Goal: Task Accomplishment & Management: Complete application form

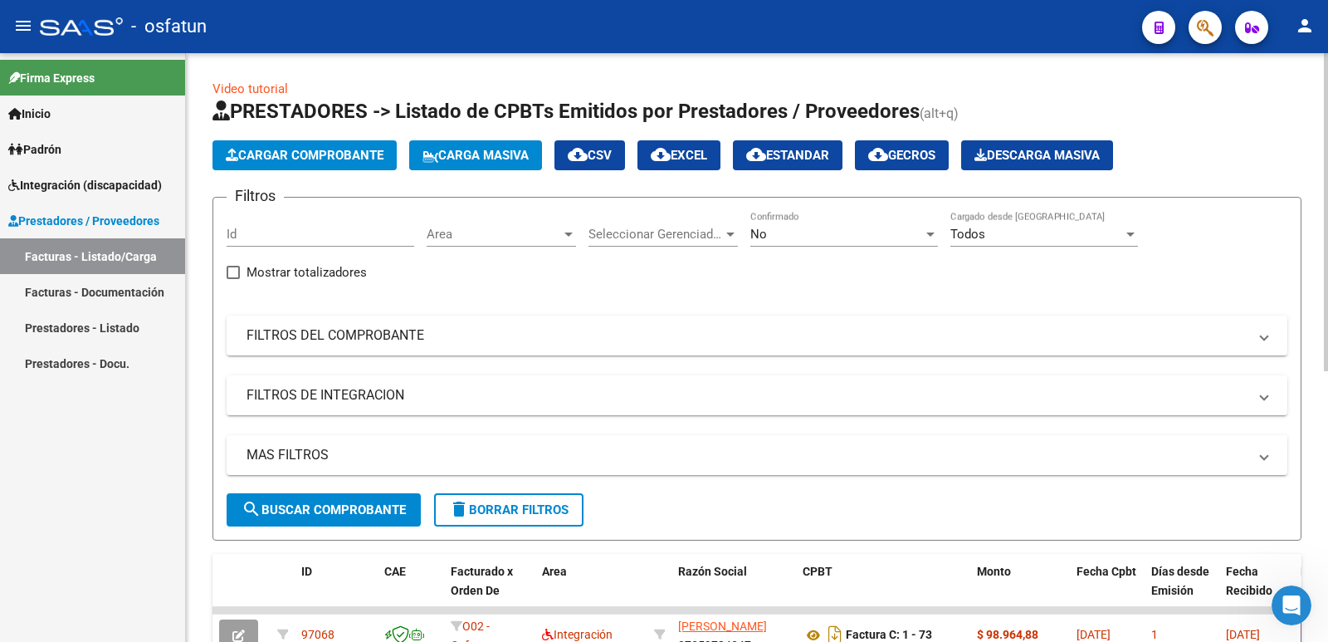
scroll to position [1103, 0]
click at [321, 156] on span "Cargar Comprobante" at bounding box center [305, 155] width 158 height 15
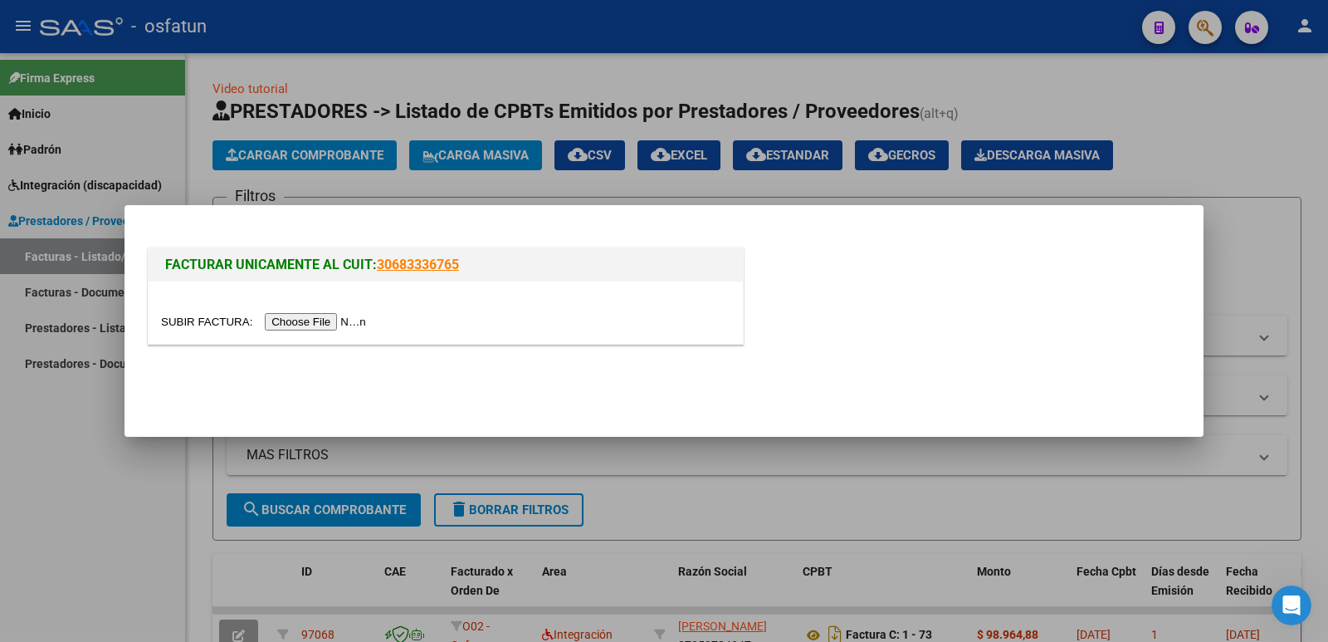
click at [303, 318] on input "file" at bounding box center [266, 321] width 210 height 17
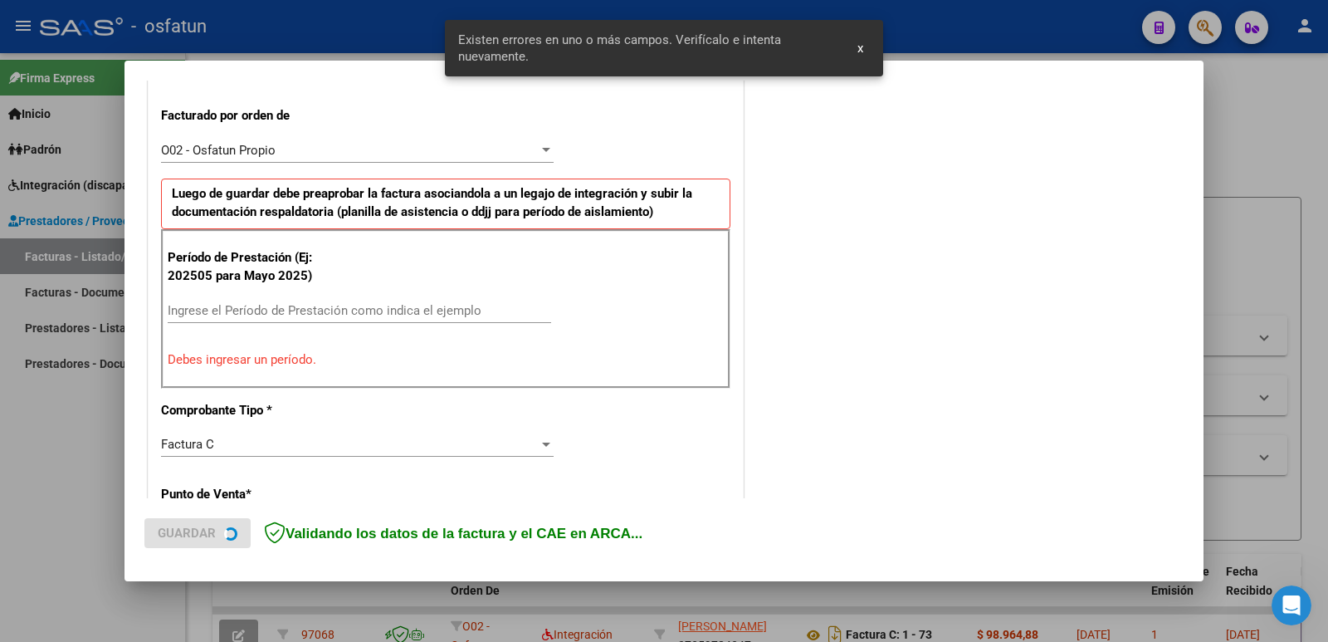
scroll to position [453, 0]
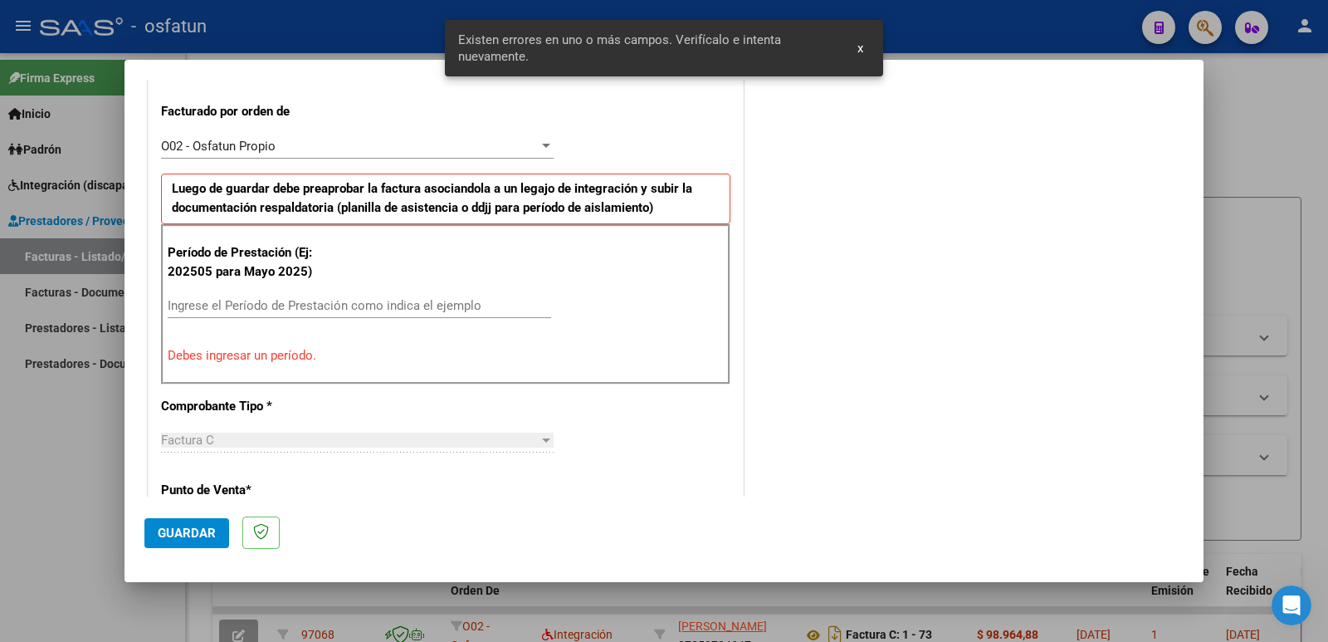
click at [254, 305] on input "Ingrese el Período de Prestación como indica el ejemplo" at bounding box center [359, 305] width 383 height 15
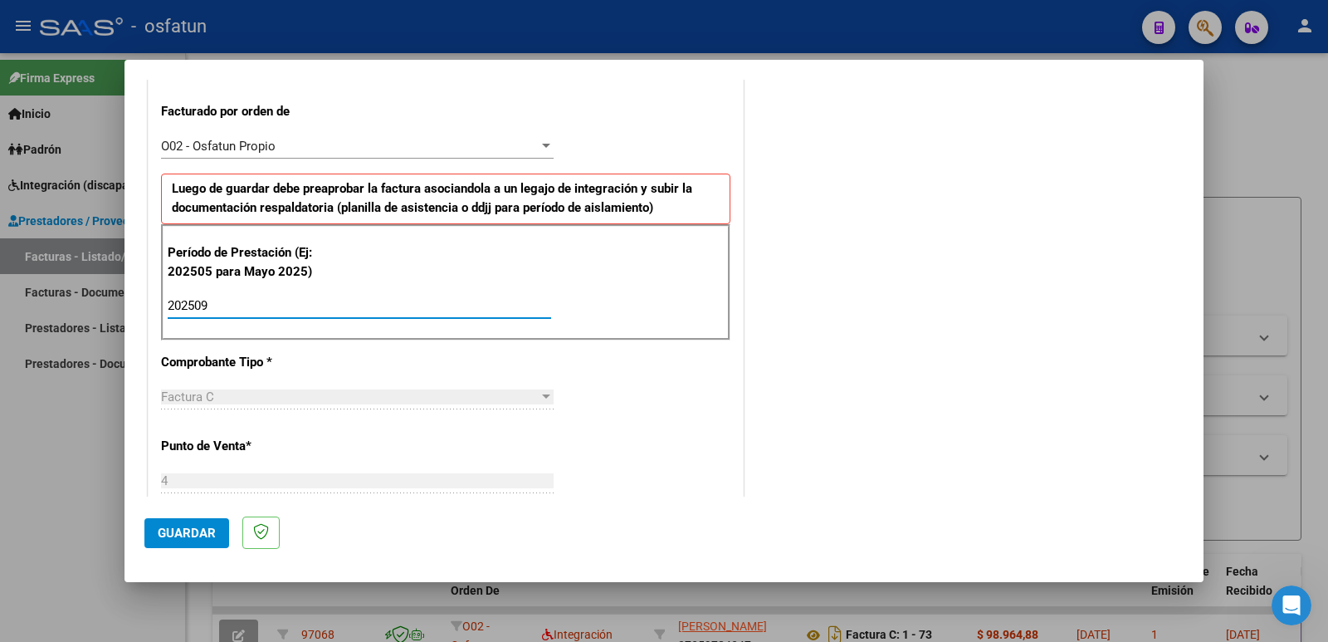
type input "202509"
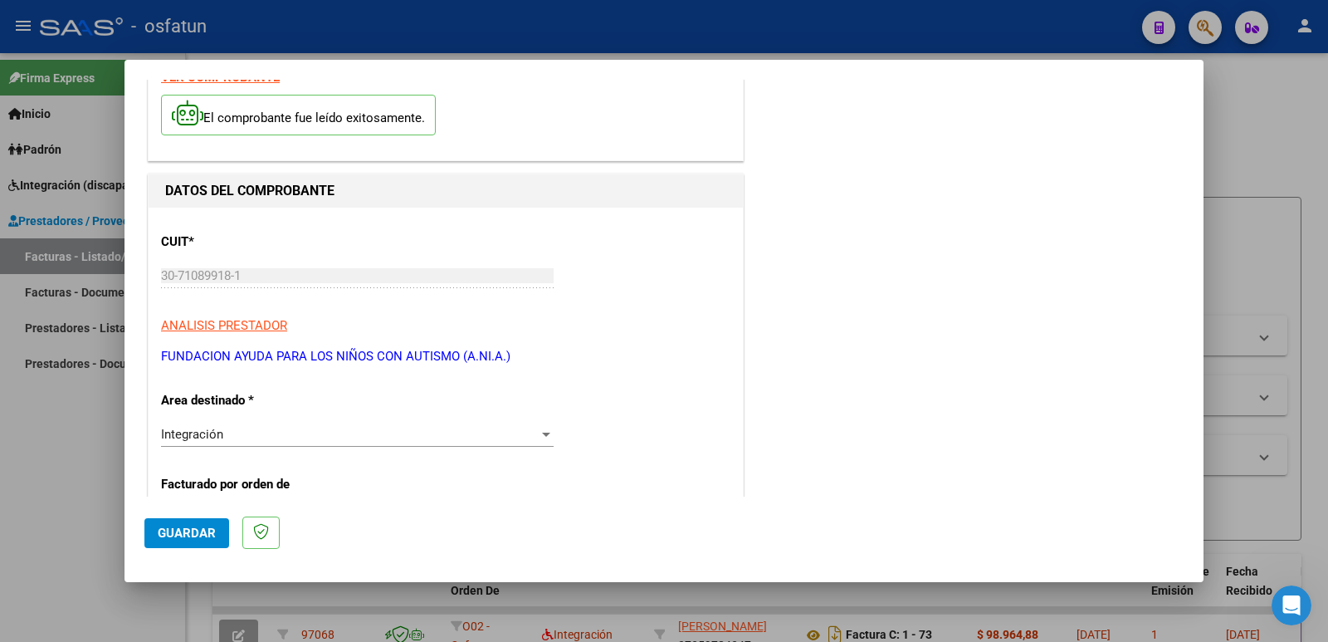
scroll to position [0, 0]
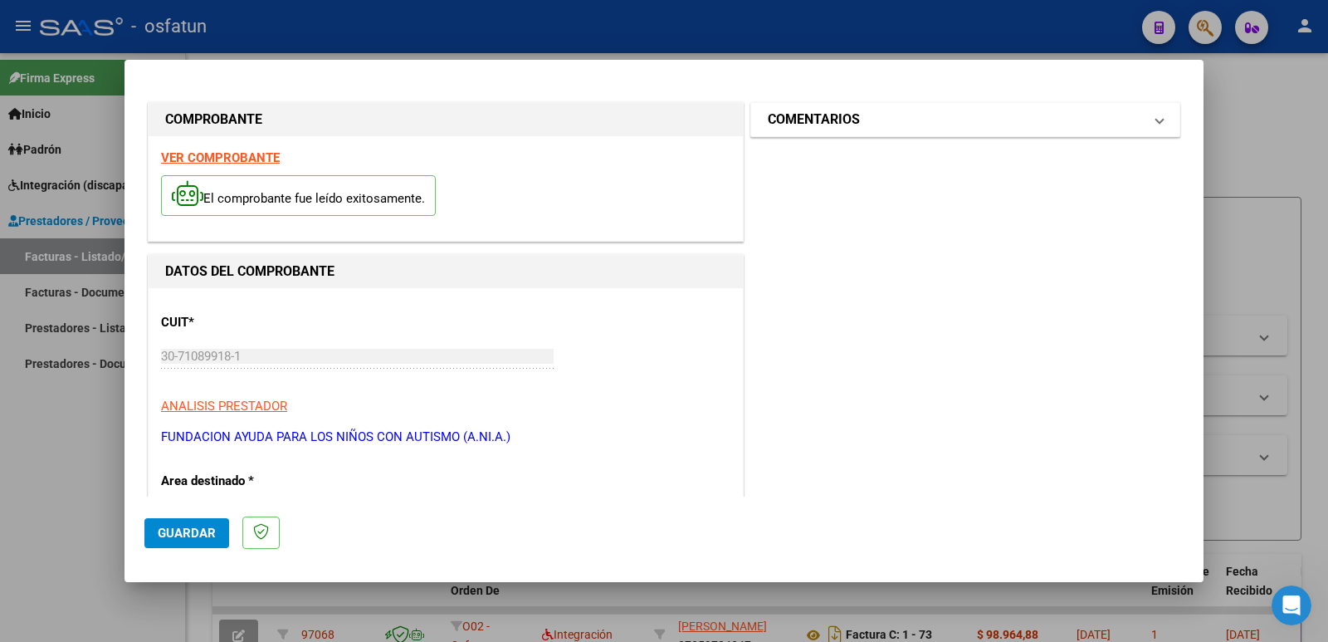
click at [851, 110] on h1 "COMENTARIOS" at bounding box center [814, 120] width 92 height 20
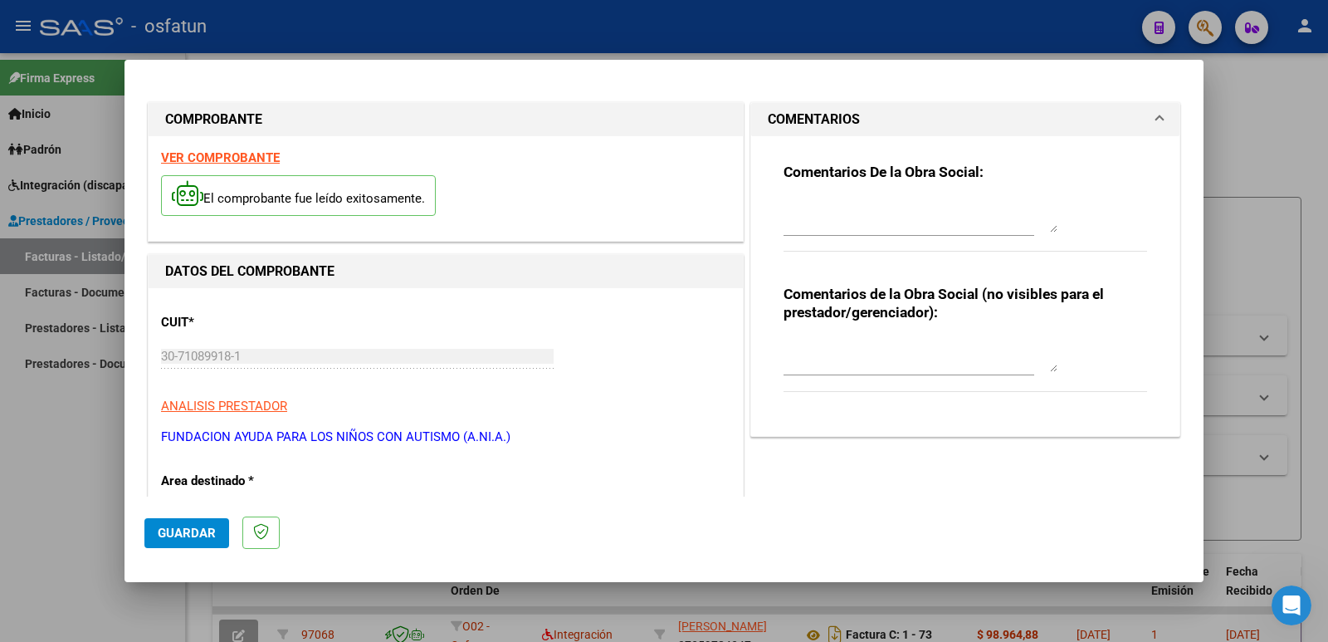
click at [851, 368] on textarea at bounding box center [921, 355] width 274 height 33
paste textarea "Fc Cargada por [PERSON_NAME]. [PERSON_NAME] / sin verificación de legajo"
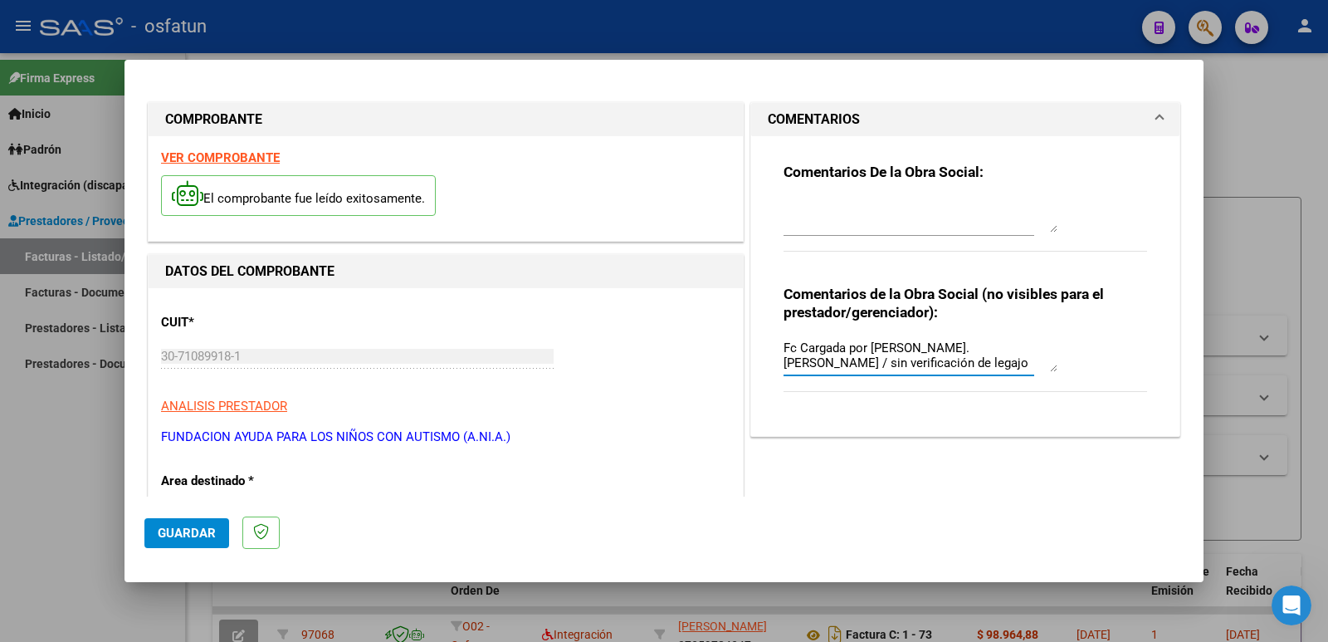
type textarea "Fc Cargada por [PERSON_NAME]. [PERSON_NAME] / sin verificación de legajo"
click at [152, 518] on button "Guardar" at bounding box center [186, 533] width 85 height 30
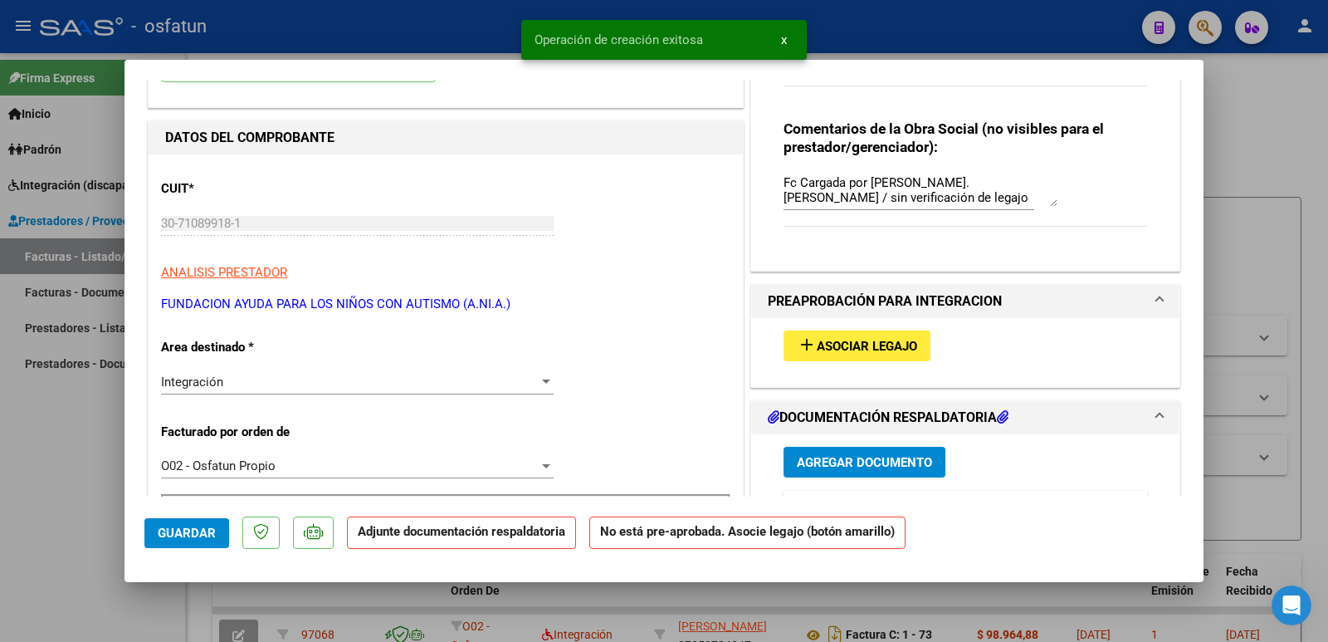
scroll to position [166, 0]
click at [831, 352] on span "Asociar Legajo" at bounding box center [867, 345] width 100 height 15
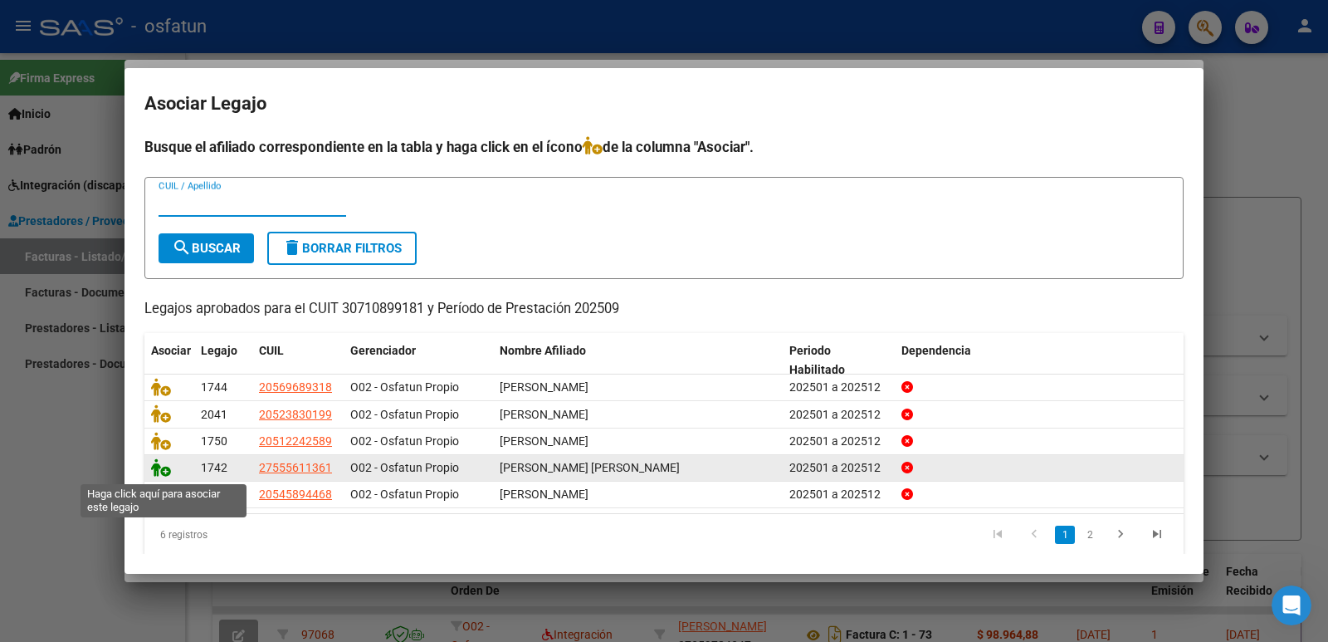
click at [155, 471] on icon at bounding box center [161, 467] width 20 height 18
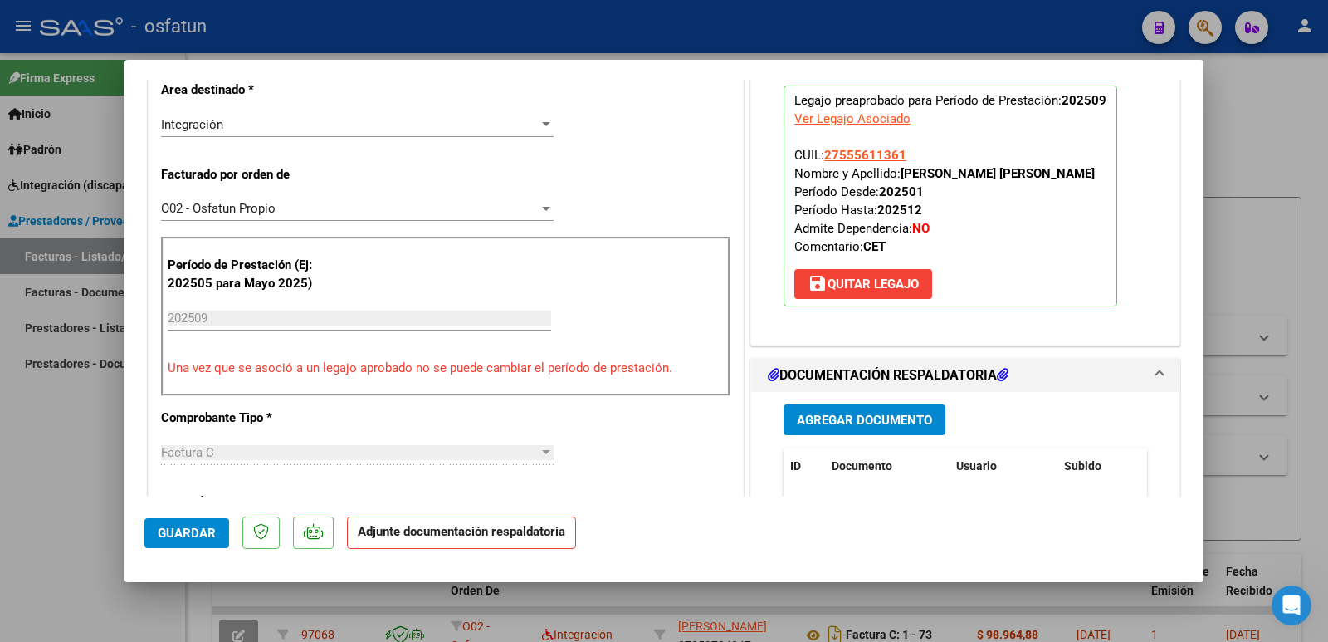
scroll to position [498, 0]
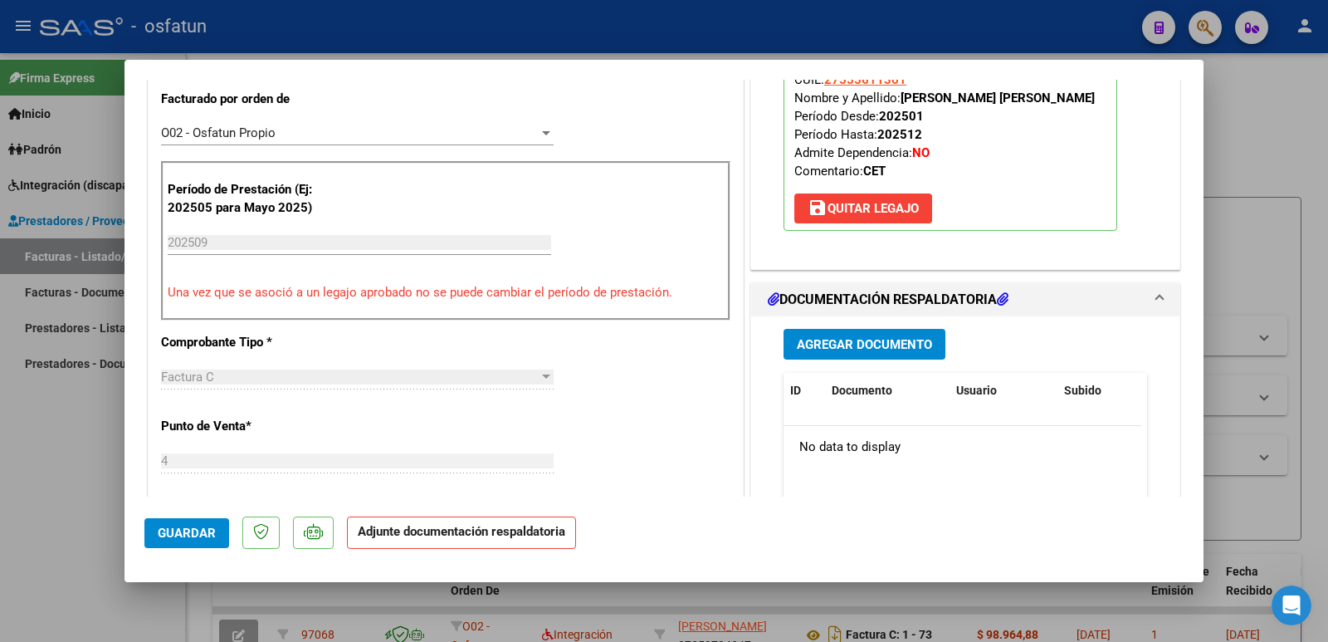
click at [872, 338] on span "Agregar Documento" at bounding box center [864, 344] width 135 height 15
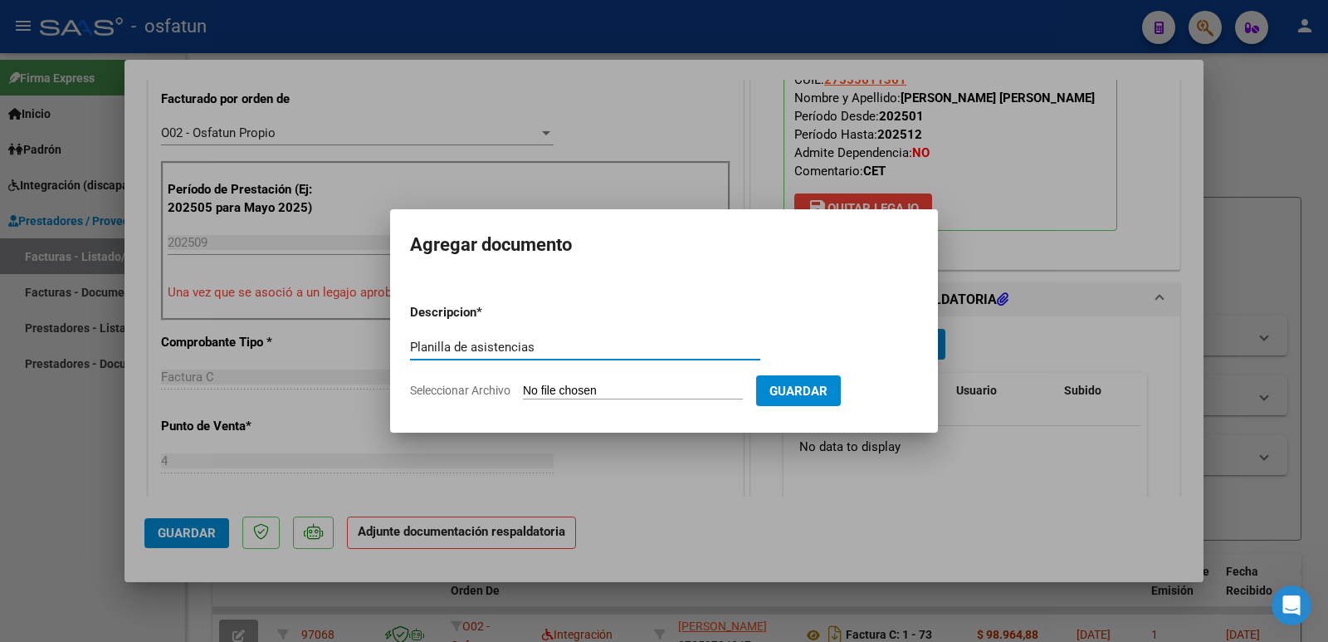
type input "Planilla de asistencias"
click at [650, 389] on input "Seleccionar Archivo" at bounding box center [633, 391] width 220 height 16
type input "C:\fakepath\PLANILLA CET 09-2025 [PERSON_NAME].pdf"
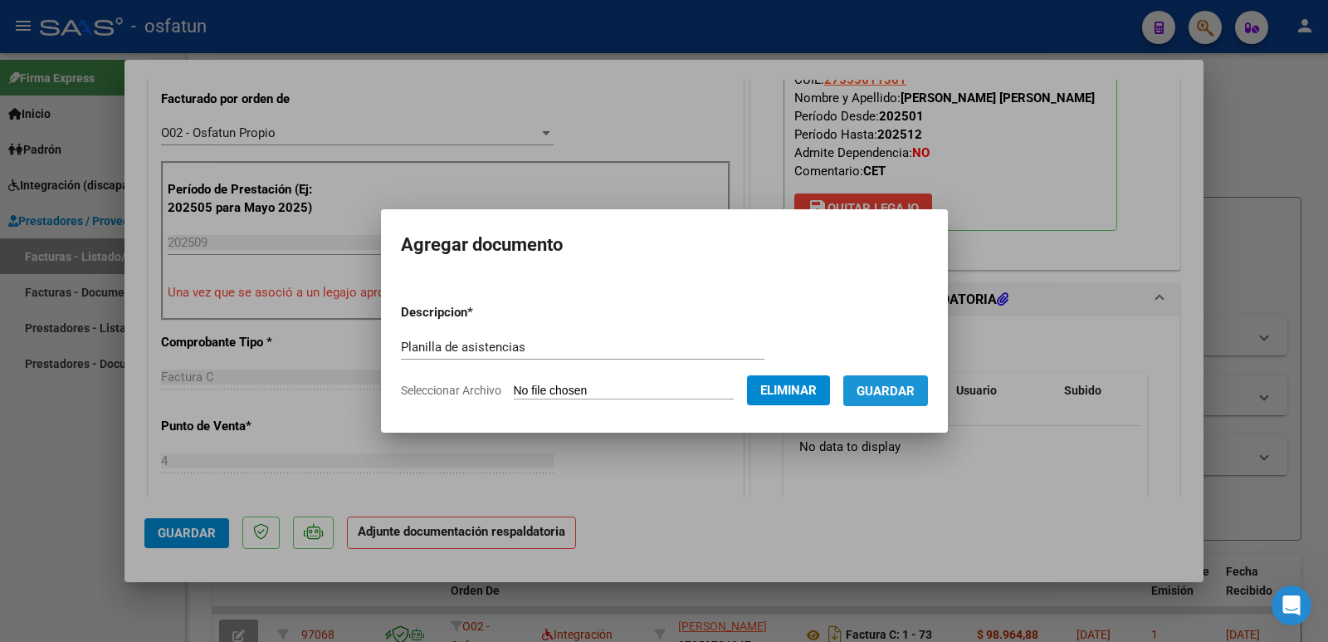
click at [911, 391] on span "Guardar" at bounding box center [886, 390] width 58 height 15
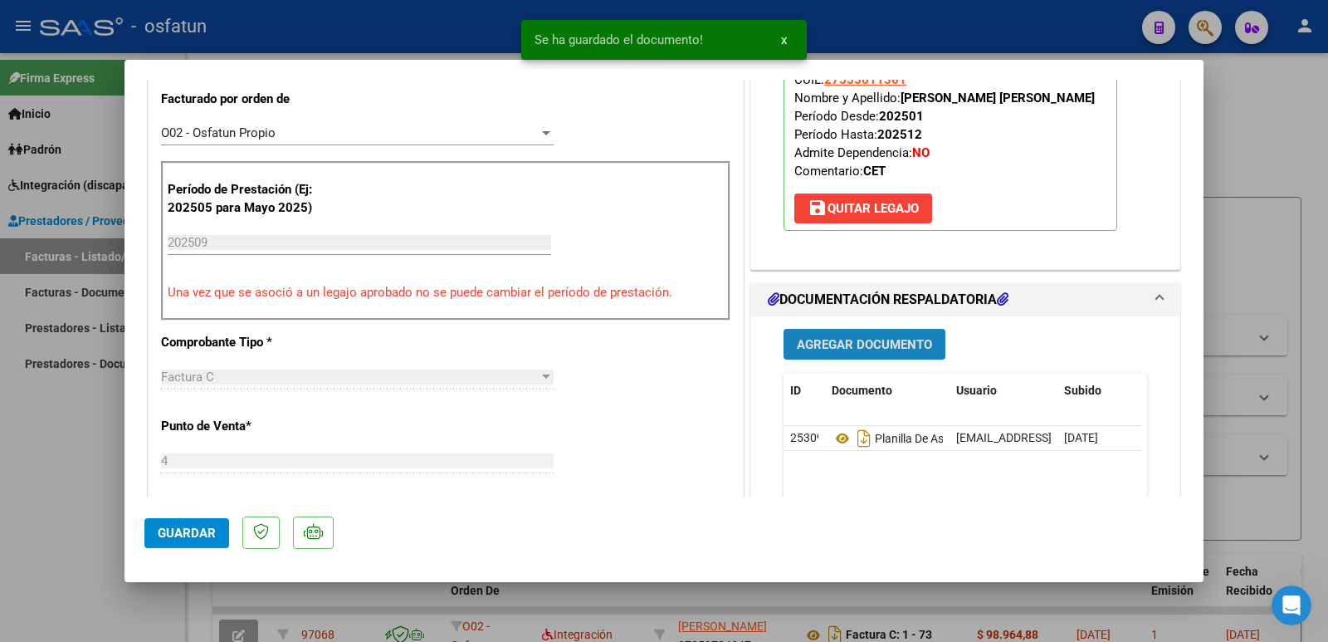
click at [914, 349] on span "Agregar Documento" at bounding box center [864, 344] width 135 height 15
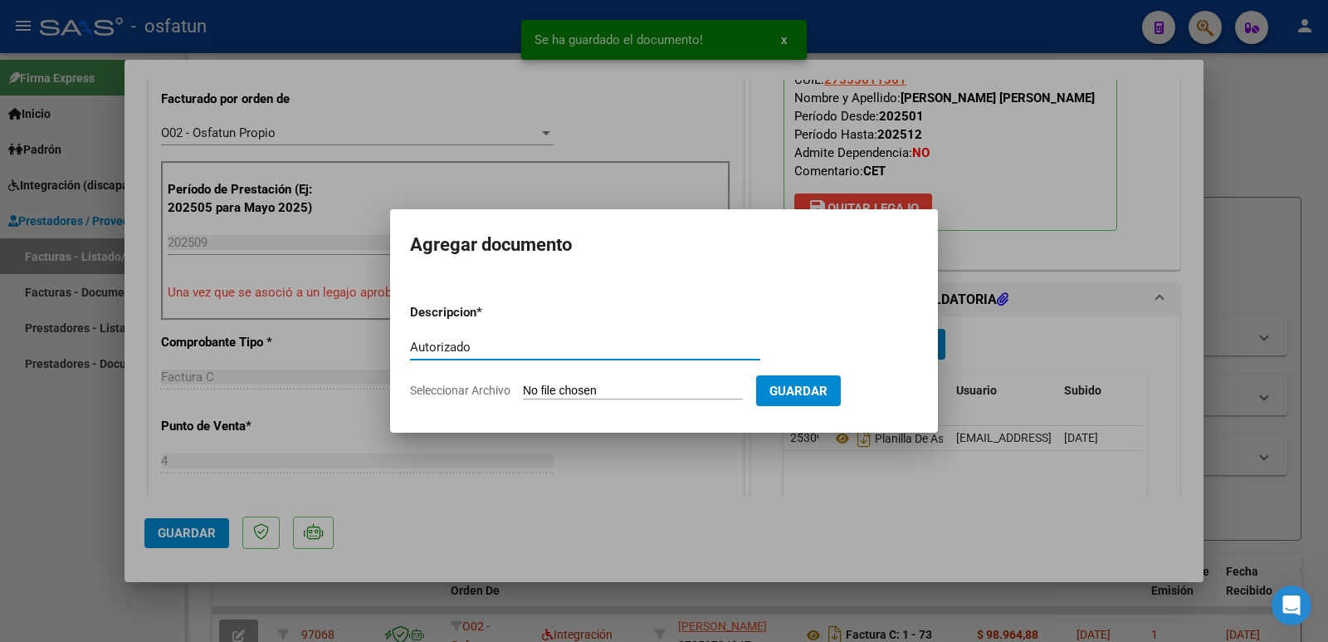
type input "Autorizado"
click at [662, 384] on input "Seleccionar Archivo" at bounding box center [633, 391] width 220 height 16
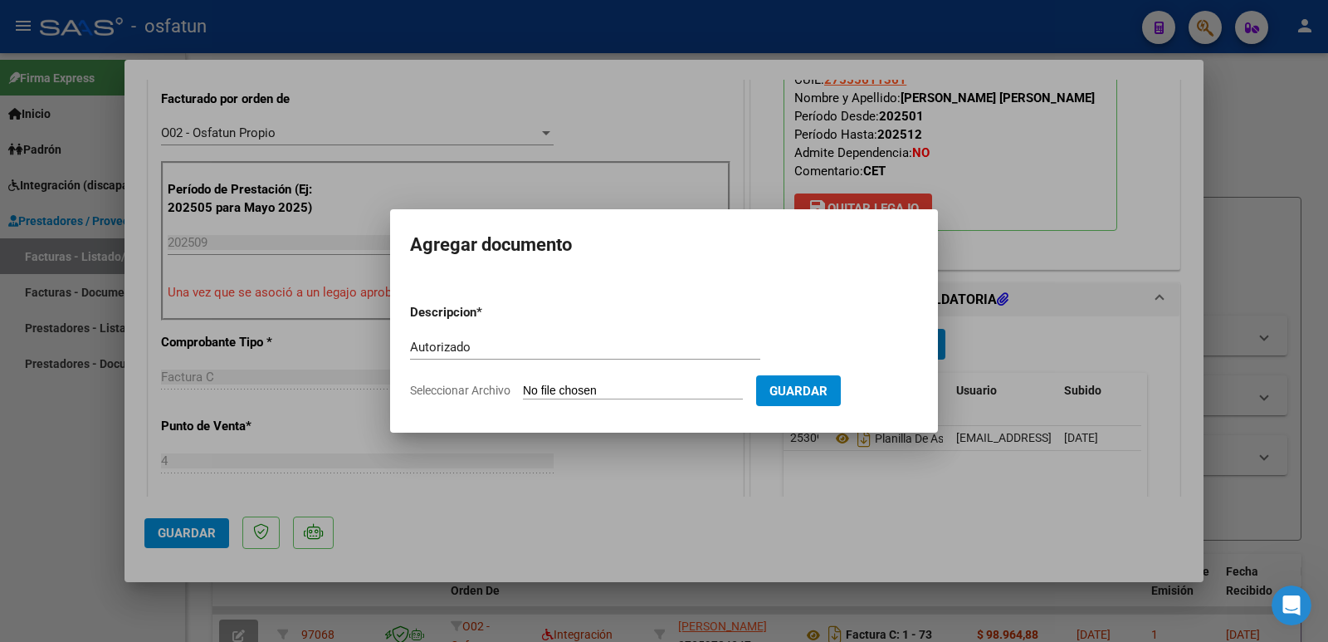
type input "C:\fakepath\Autorizacion 2025 [PERSON_NAME].pdf"
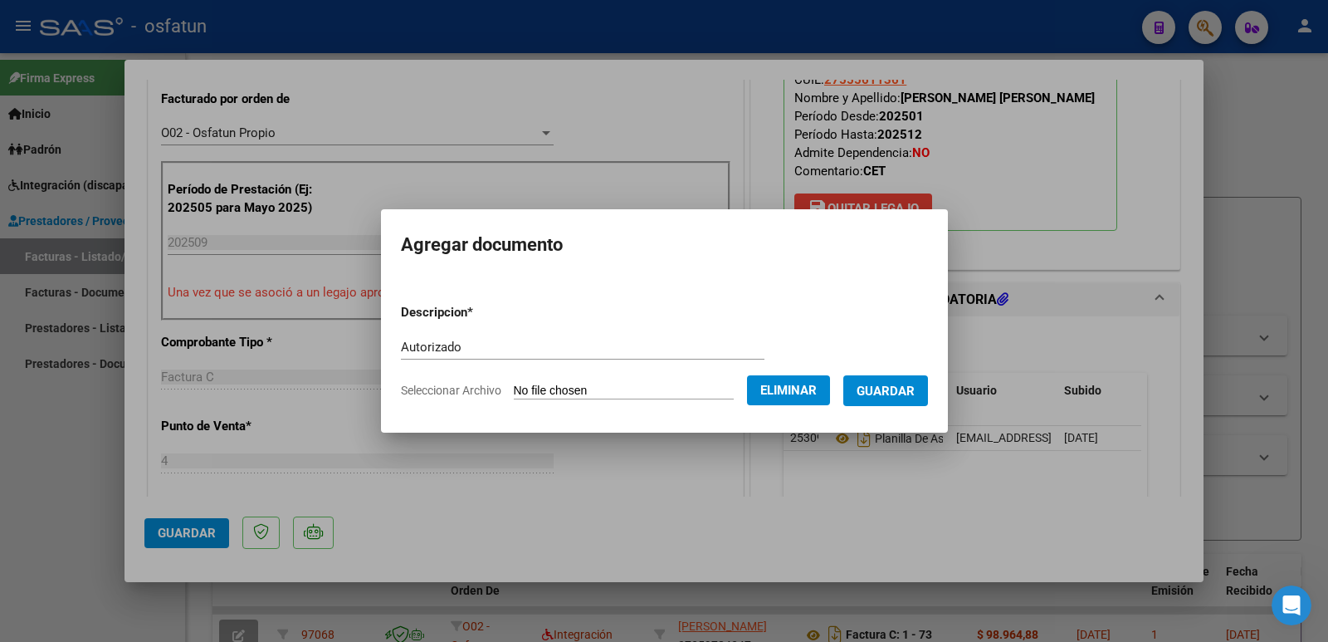
click at [896, 393] on span "Guardar" at bounding box center [886, 390] width 58 height 15
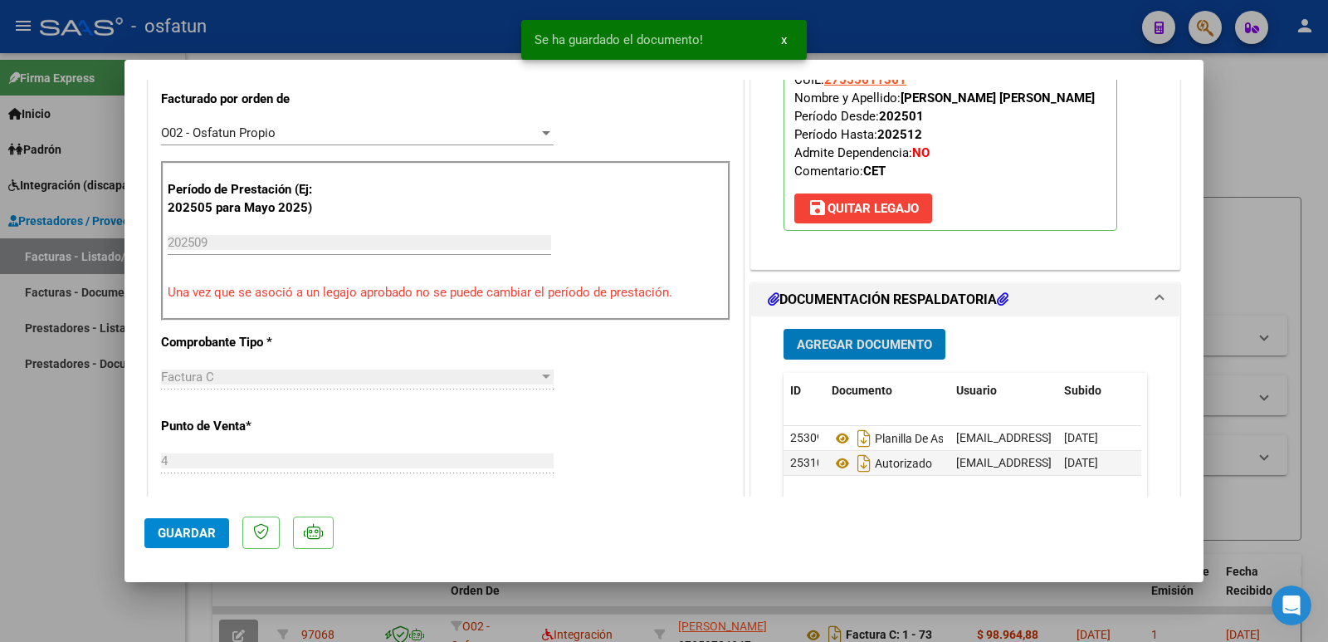
click at [173, 531] on span "Guardar" at bounding box center [187, 532] width 58 height 15
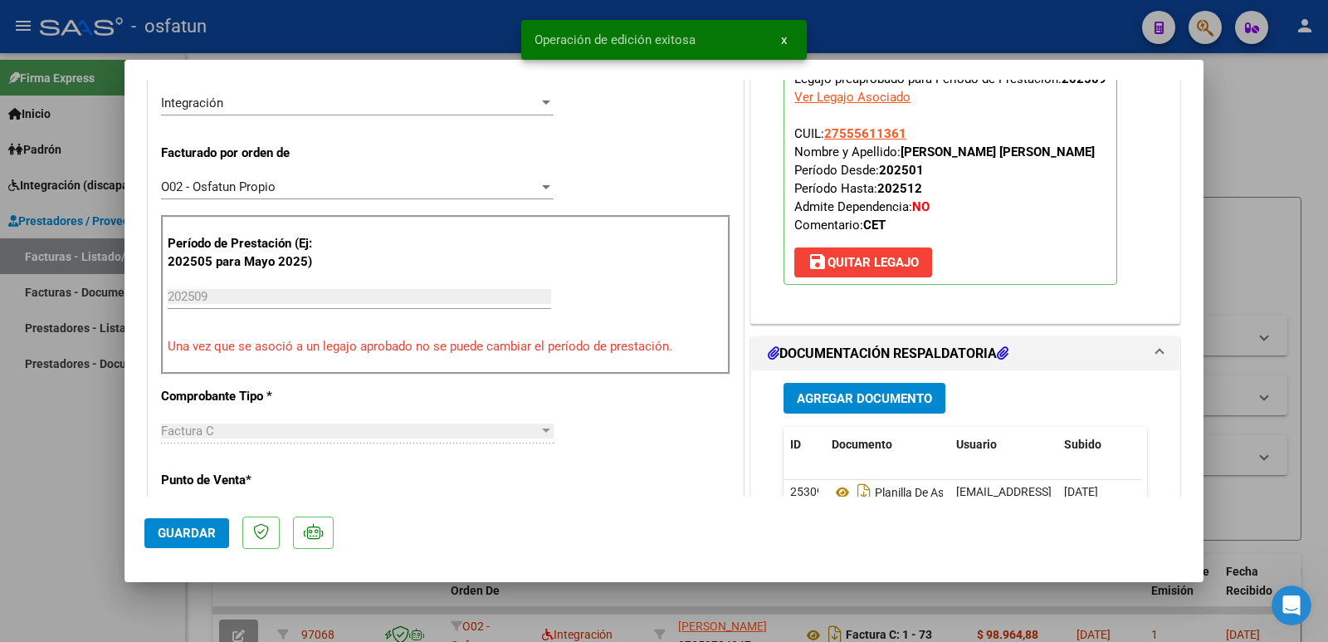
scroll to position [415, 0]
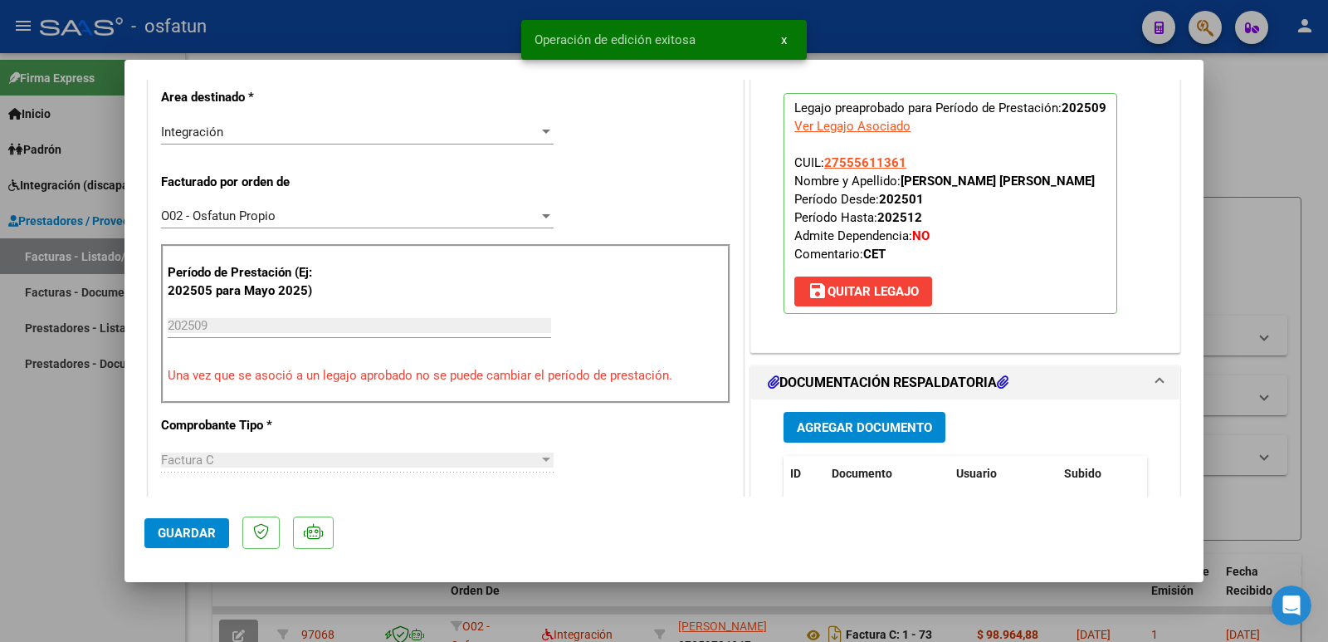
drag, startPoint x: 895, startPoint y: 176, endPoint x: 1092, endPoint y: 173, distance: 197.6
click at [1110, 173] on p "Legajo preaprobado para Período de Prestación: 202509 Ver Legajo Asociado CUIL:…" at bounding box center [951, 203] width 334 height 221
copy strong "[PERSON_NAME] [PERSON_NAME]"
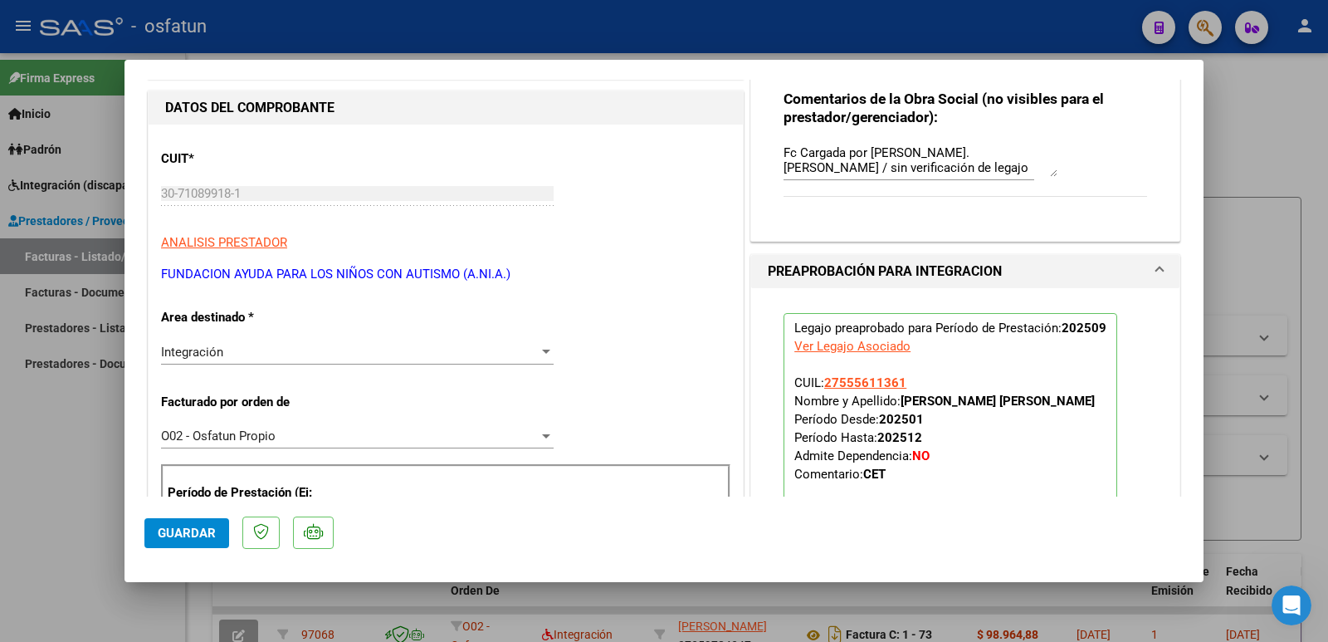
scroll to position [166, 0]
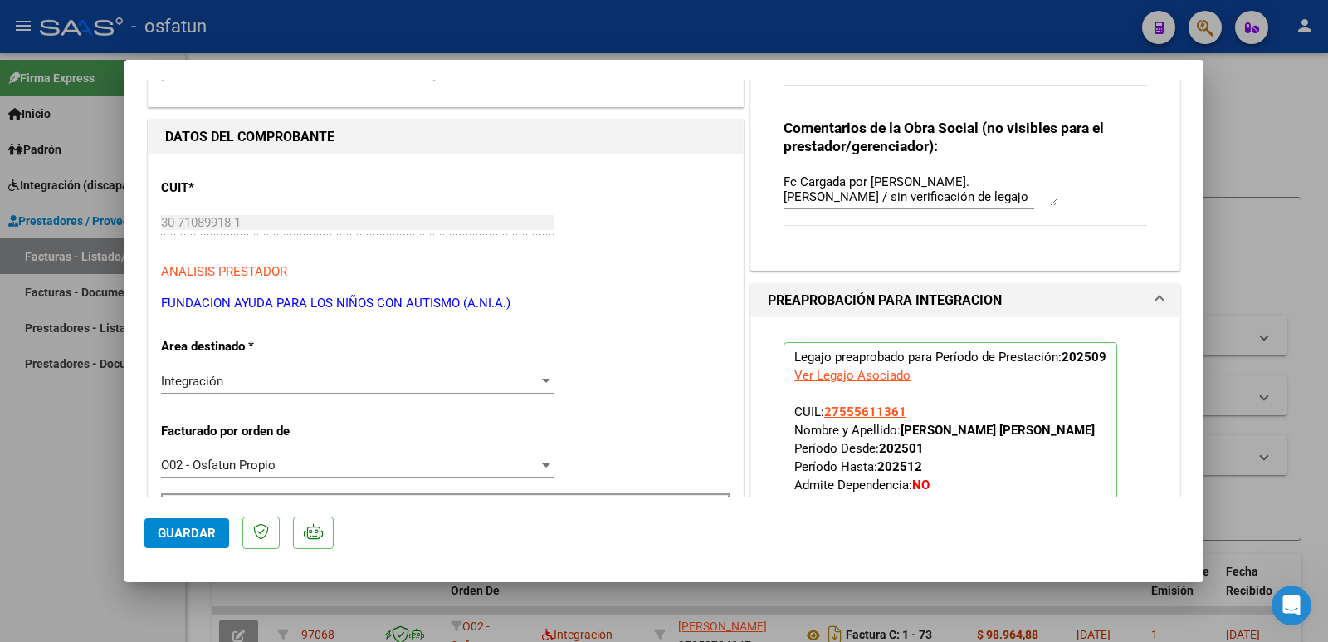
drag, startPoint x: 516, startPoint y: 300, endPoint x: 172, endPoint y: 302, distance: 344.5
click at [161, 300] on p "FUNDACION AYUDA PARA LOS NIÑOS CON AUTISMO (A.NI.A.)" at bounding box center [445, 303] width 569 height 19
copy p "FUNDACION AYUDA PARA LOS NIÑOS CON AUTISMO (A.NI.A.)"
click at [176, 540] on button "Guardar" at bounding box center [186, 533] width 85 height 30
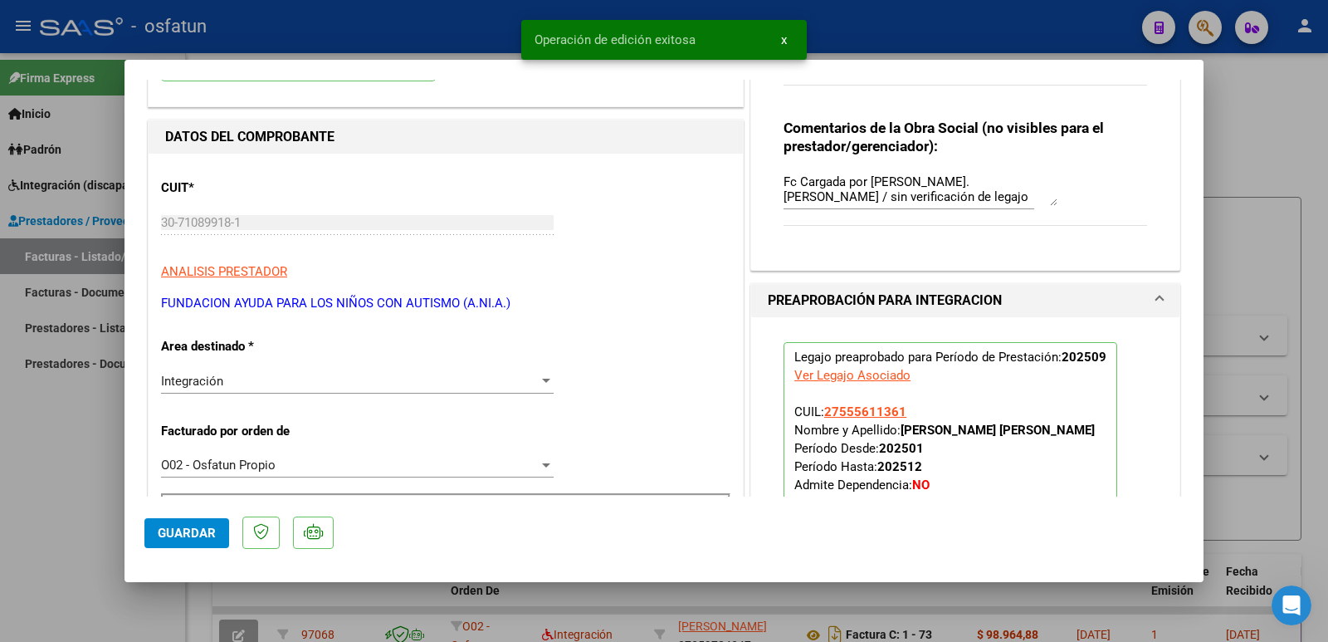
click at [63, 497] on div at bounding box center [664, 321] width 1328 height 642
type input "$ 0,00"
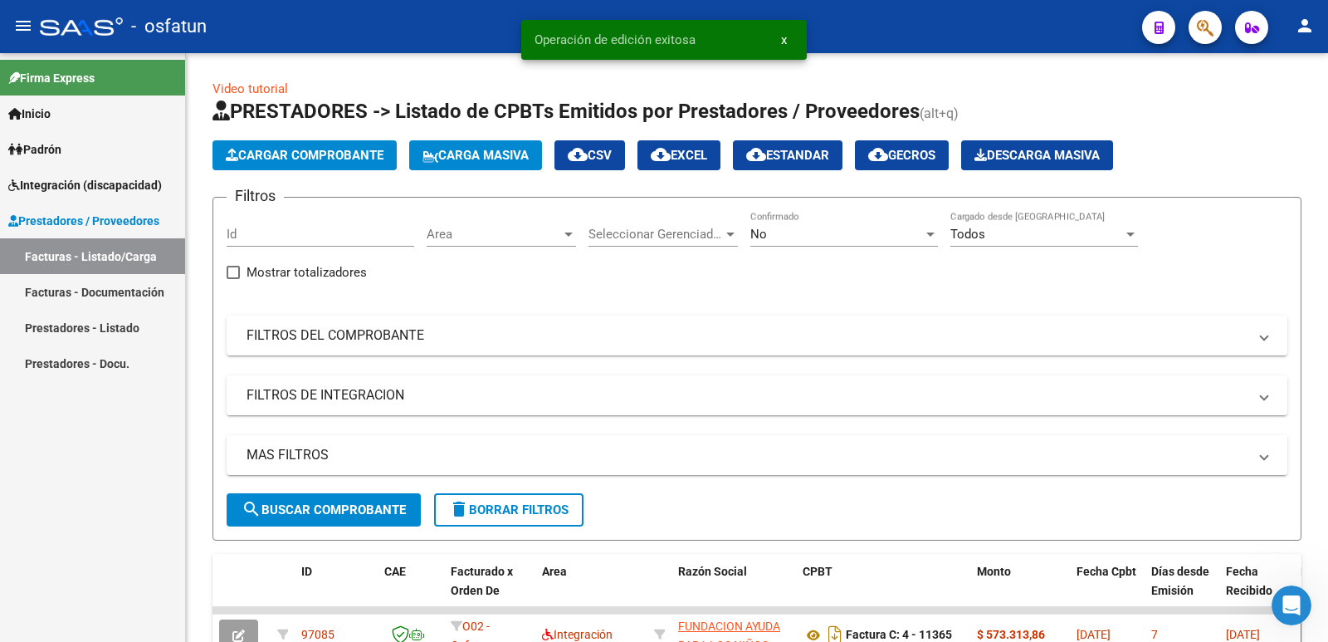
scroll to position [3, 0]
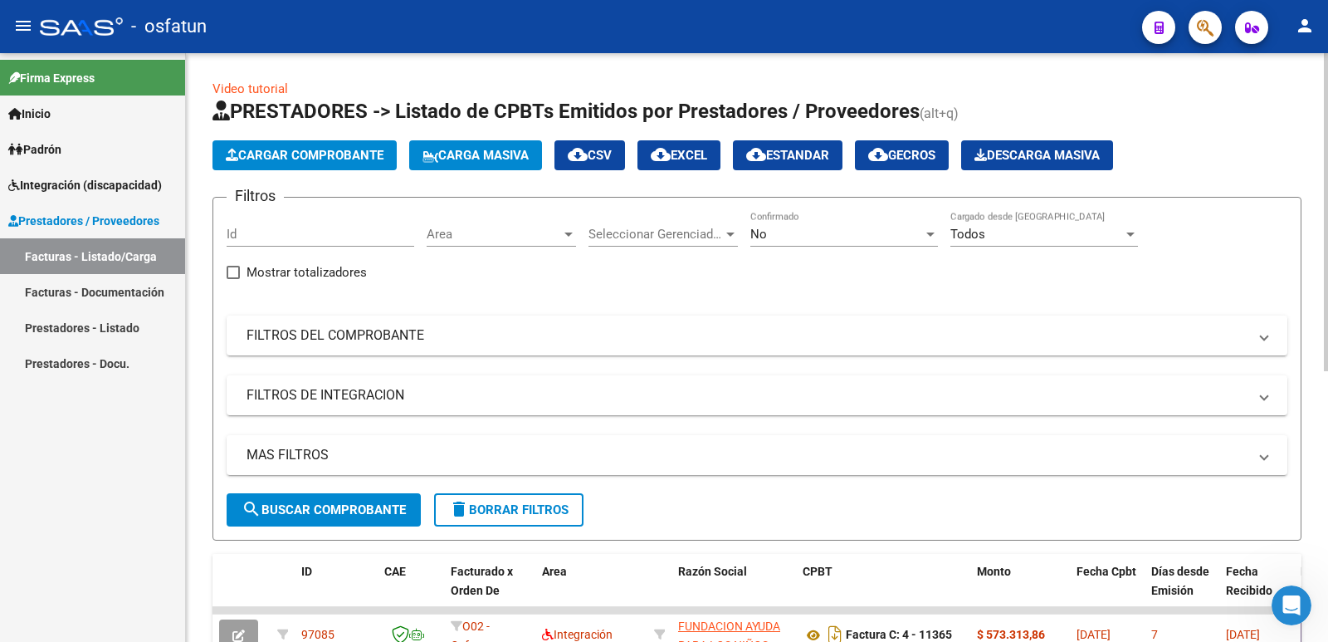
click at [300, 164] on button "Cargar Comprobante" at bounding box center [304, 155] width 184 height 30
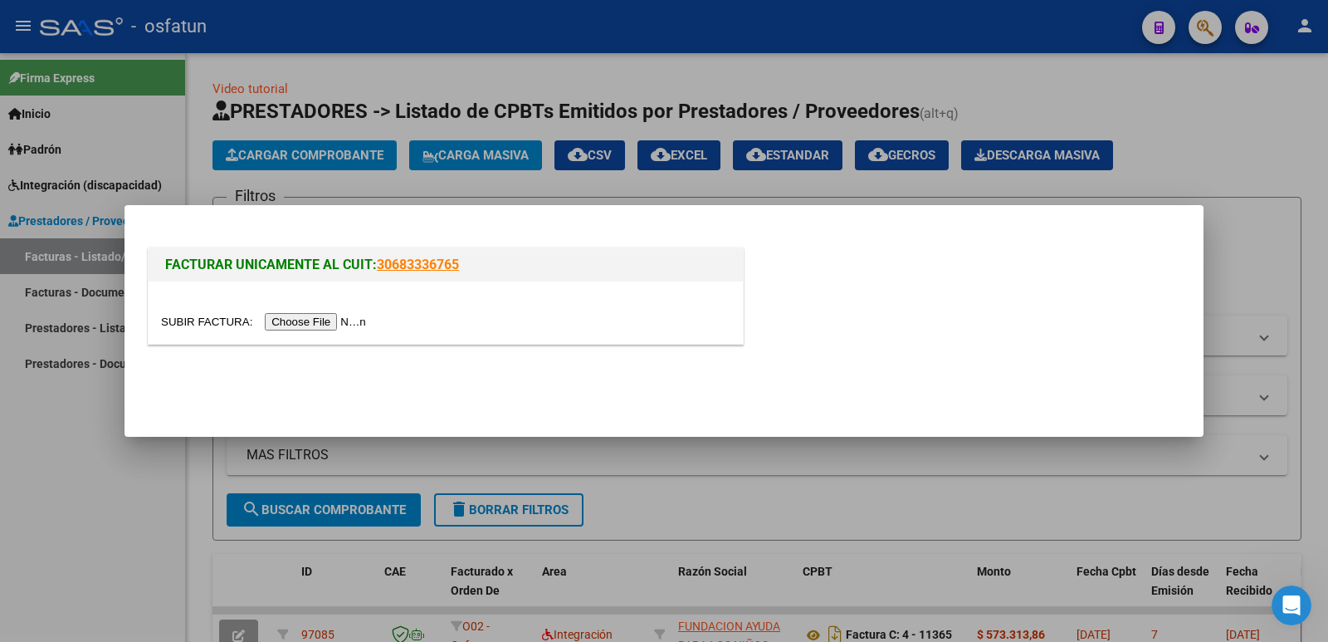
click at [295, 316] on input "file" at bounding box center [266, 321] width 210 height 17
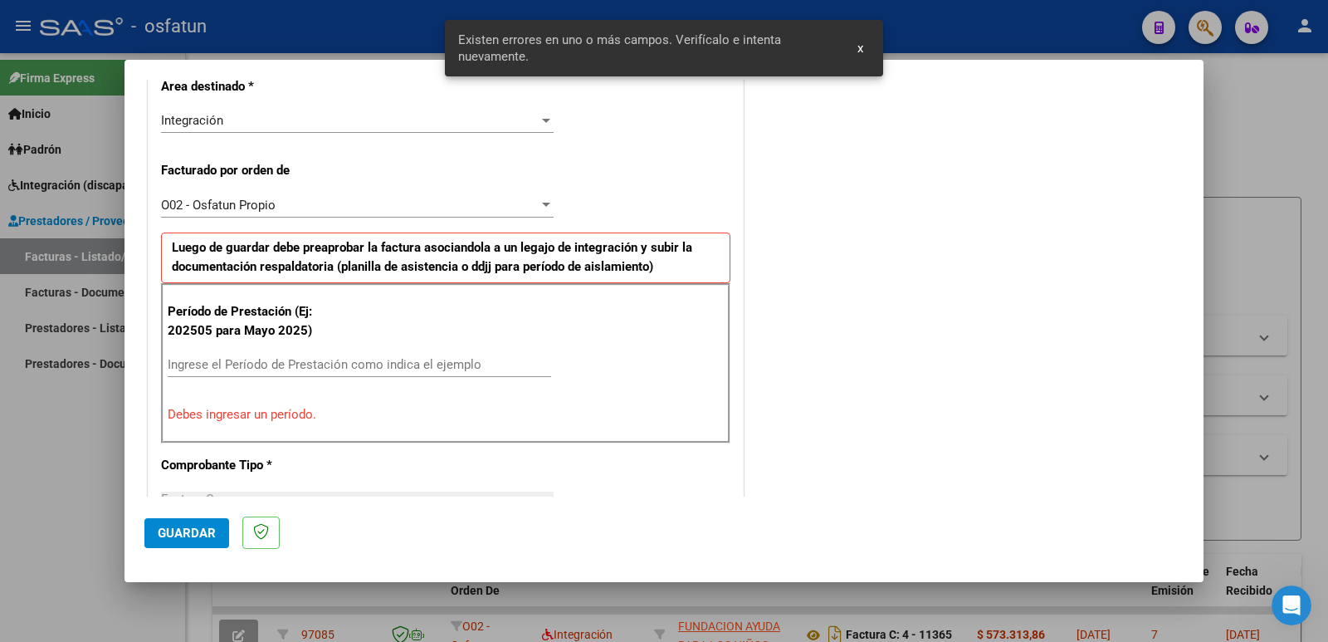
scroll to position [422, 0]
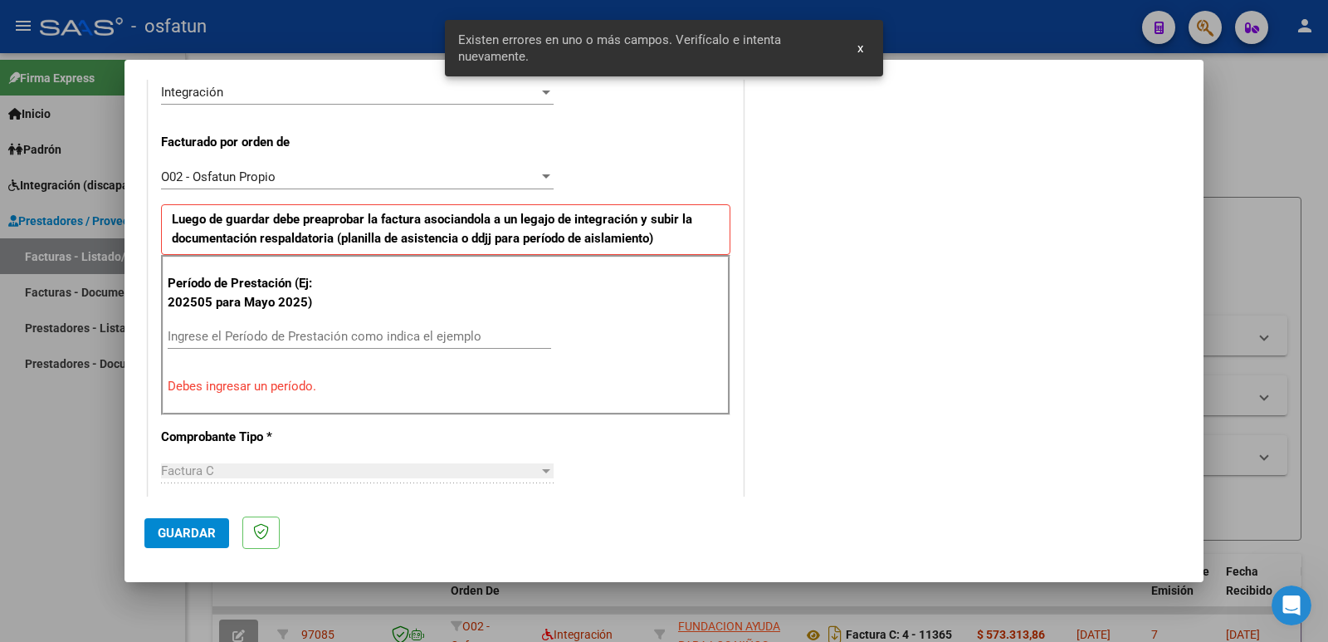
click at [239, 336] on input "Ingrese el Período de Prestación como indica el ejemplo" at bounding box center [359, 336] width 383 height 15
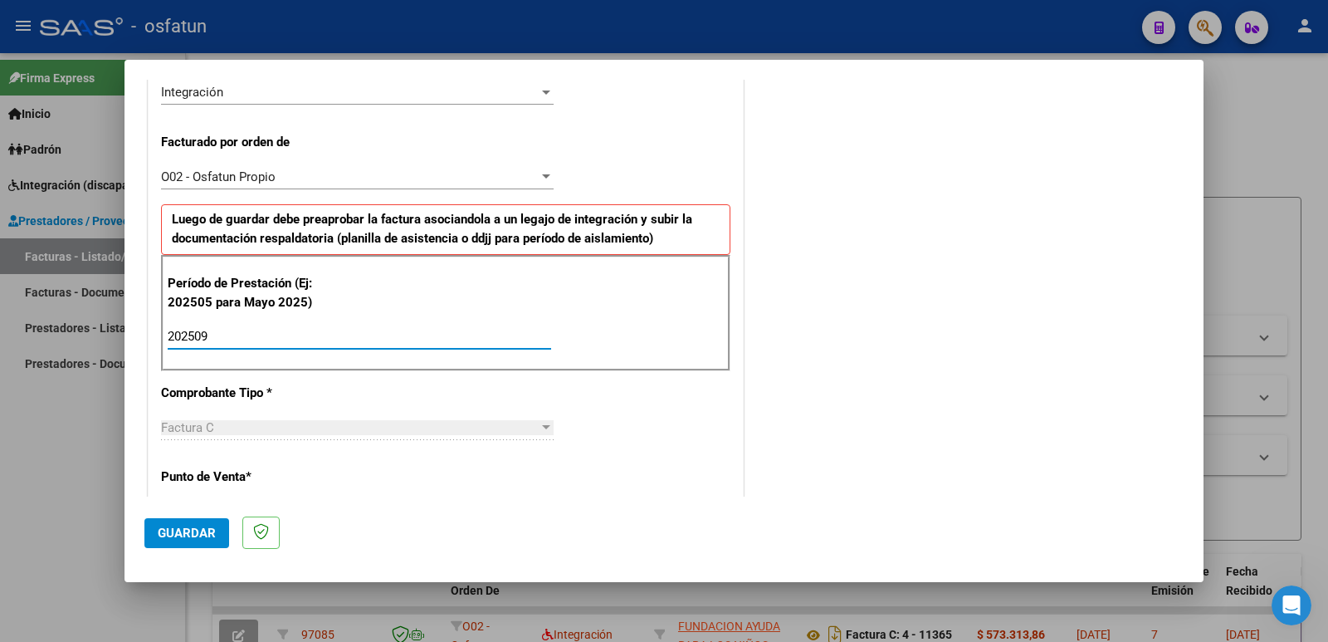
scroll to position [7, 0]
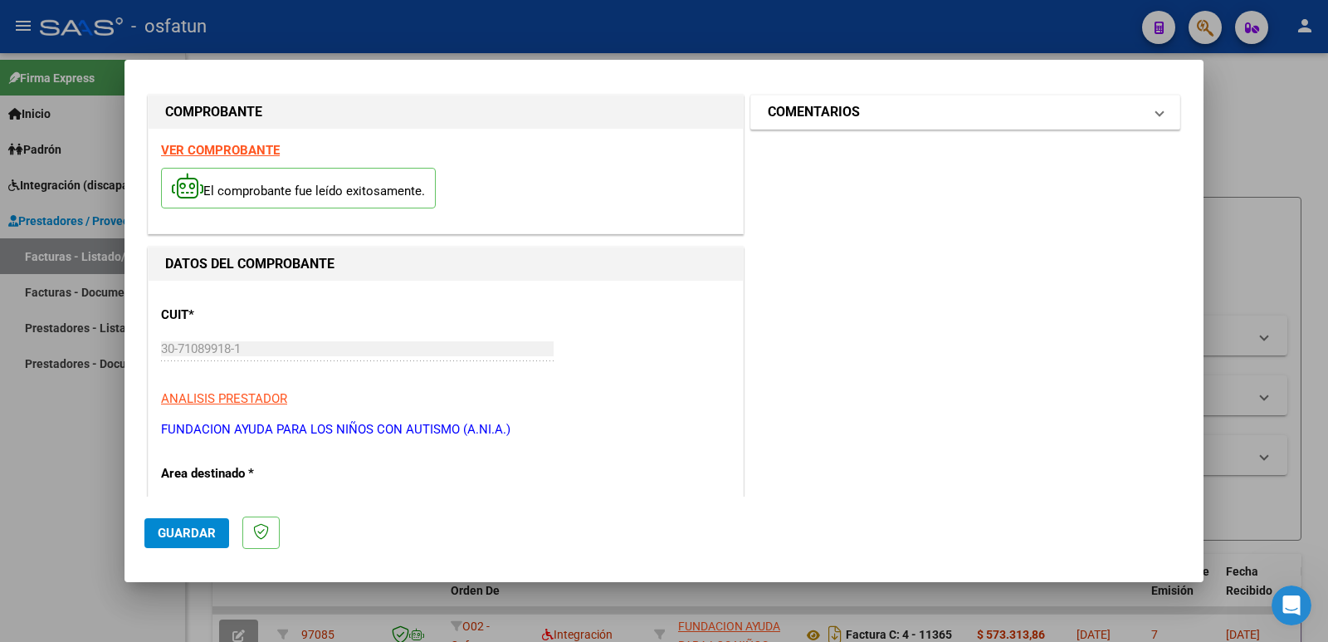
type input "202509"
click at [837, 113] on h1 "COMENTARIOS" at bounding box center [814, 112] width 92 height 20
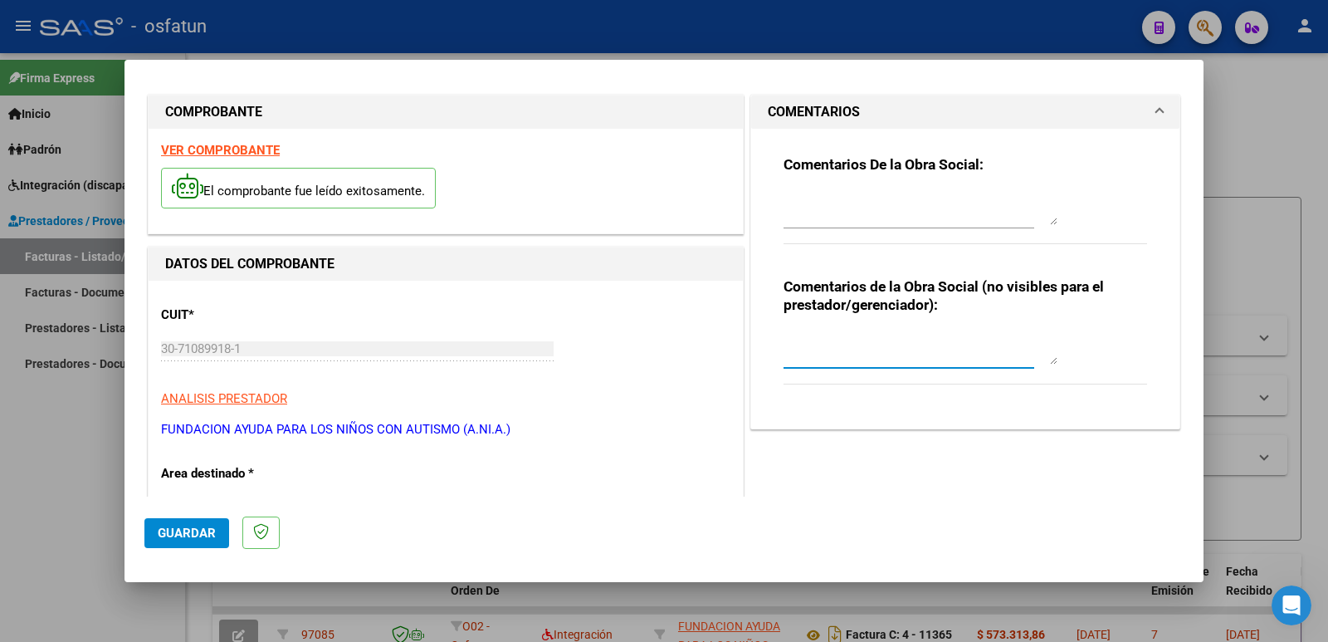
click at [825, 354] on textarea at bounding box center [921, 347] width 274 height 33
paste textarea "Fc Cargada por [PERSON_NAME]. [PERSON_NAME] / sin verificación de legajo"
type textarea "Fc Cargada por [PERSON_NAME]. [PERSON_NAME] / sin verificación de legajo"
click at [177, 539] on span "Guardar" at bounding box center [187, 532] width 58 height 15
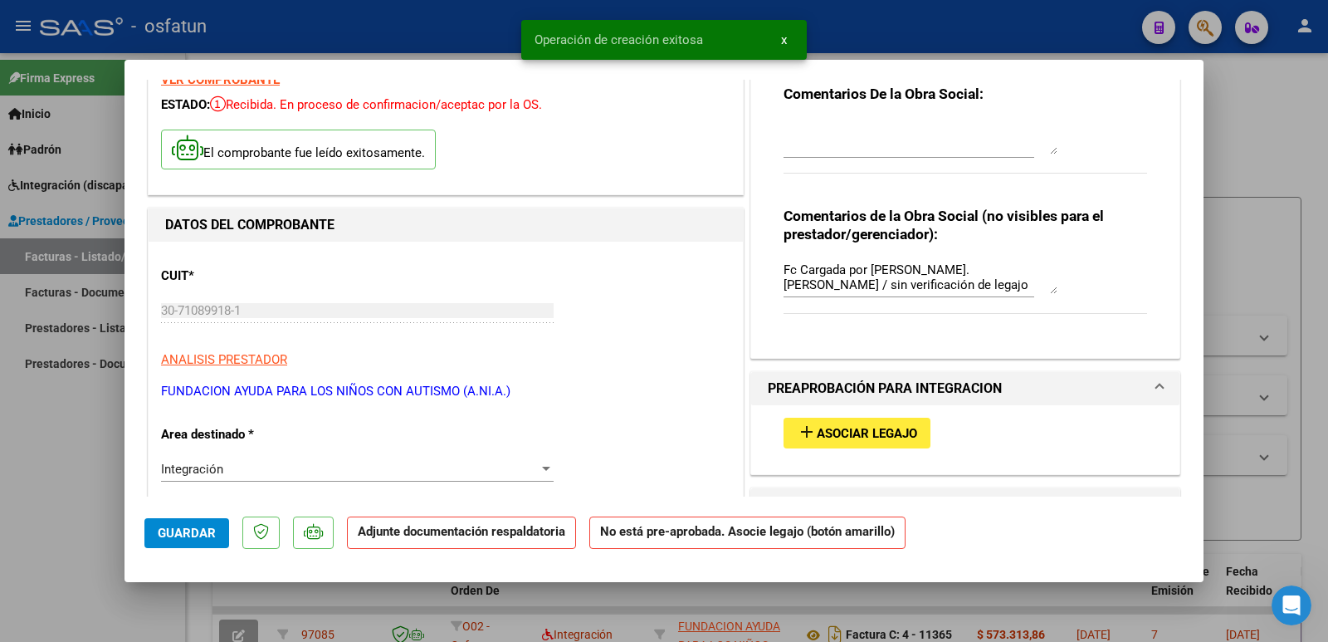
scroll to position [166, 0]
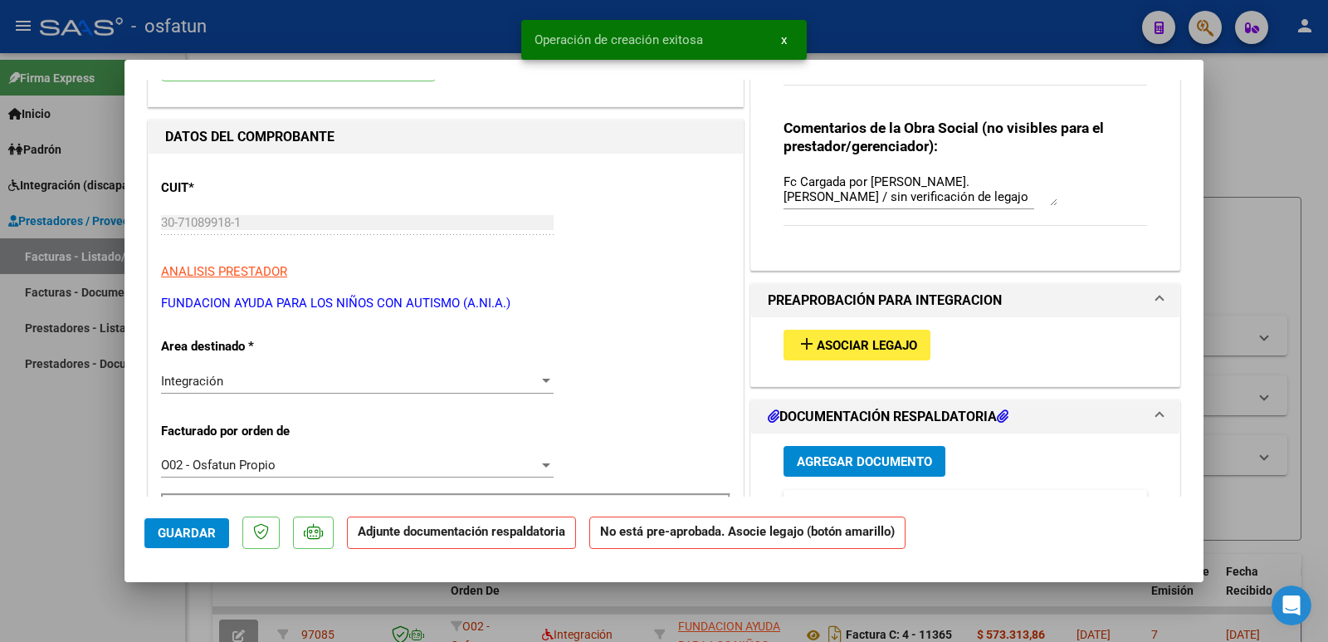
click at [856, 349] on span "Asociar Legajo" at bounding box center [867, 345] width 100 height 15
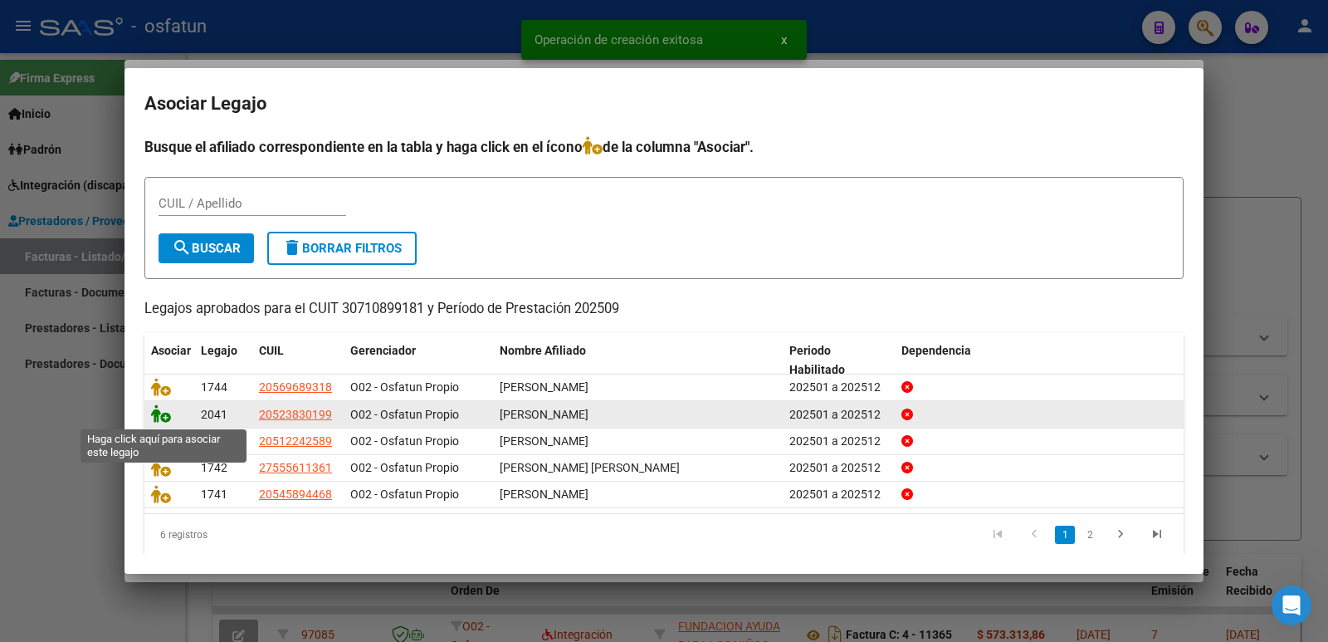
click at [164, 418] on icon at bounding box center [161, 413] width 20 height 18
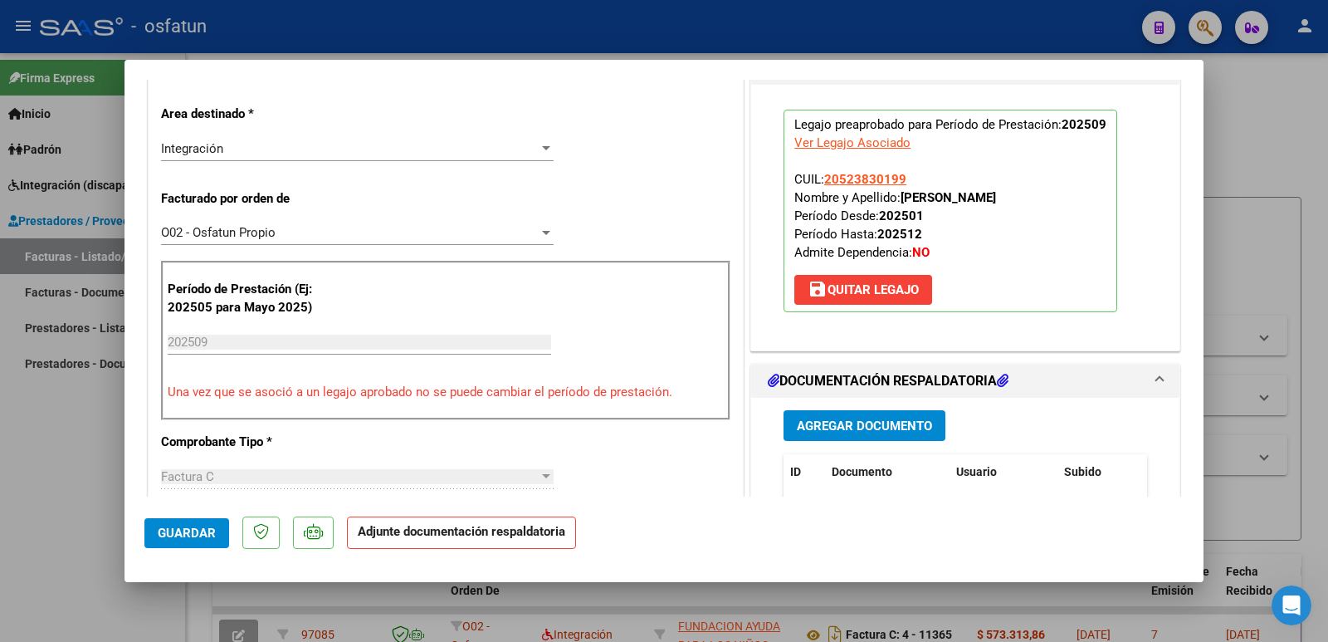
scroll to position [415, 0]
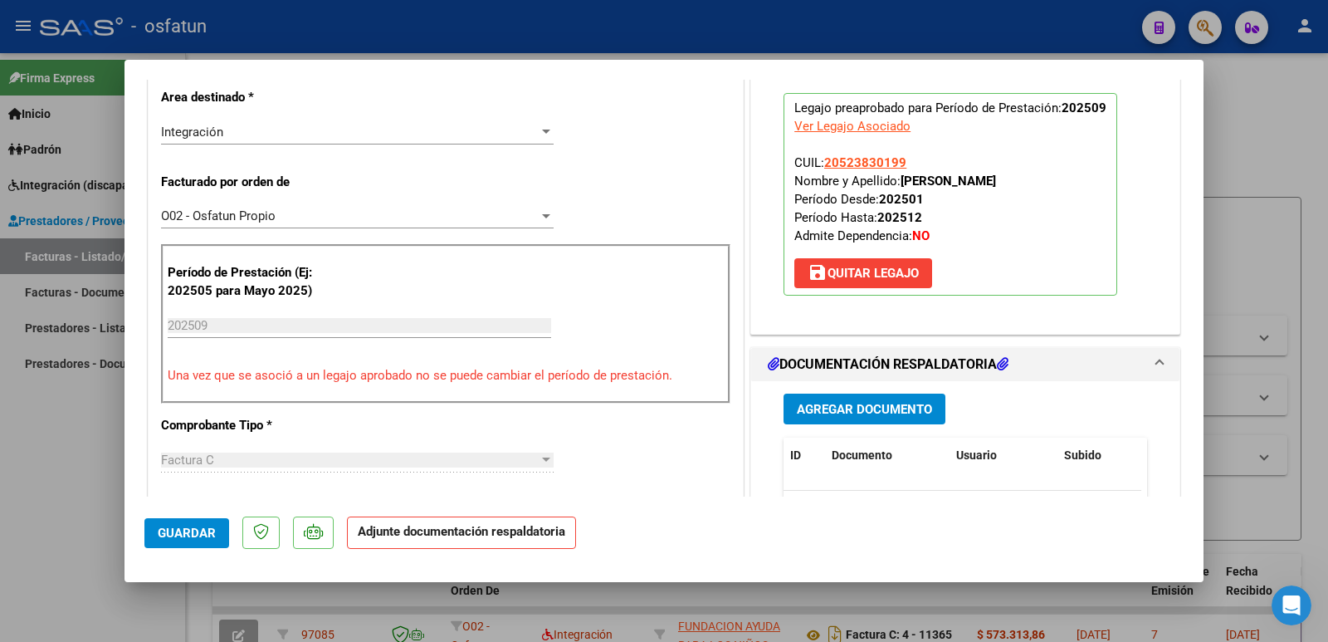
click at [868, 417] on span "Agregar Documento" at bounding box center [864, 409] width 135 height 15
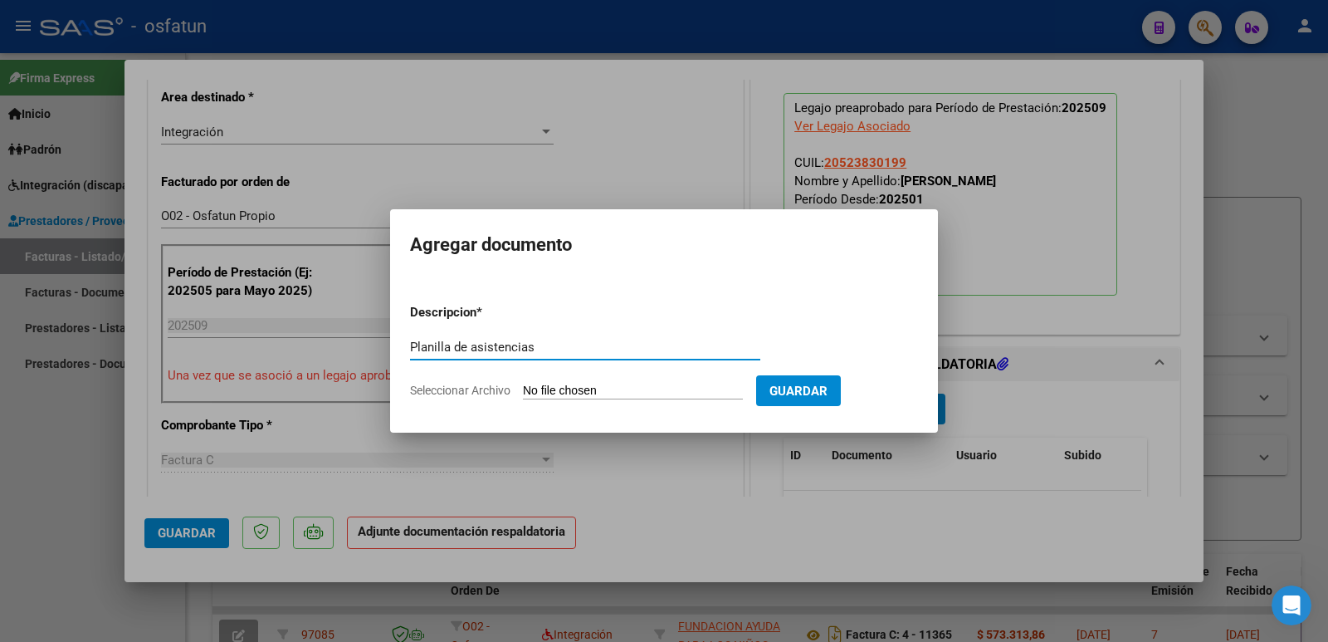
type input "Planilla de asistencias"
click at [674, 383] on input "Seleccionar Archivo" at bounding box center [633, 391] width 220 height 16
type input "C:\fakepath\PLANILLA CET 09-2025 [PERSON_NAME].pdf"
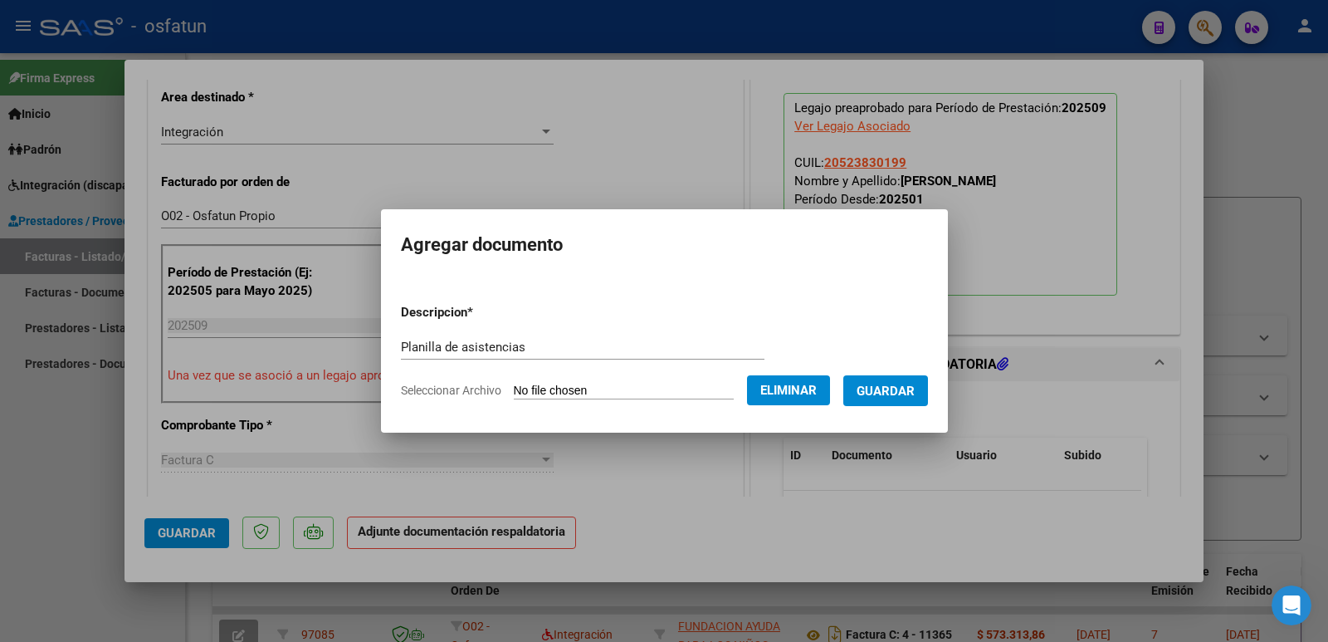
click at [875, 389] on span "Guardar" at bounding box center [886, 390] width 58 height 15
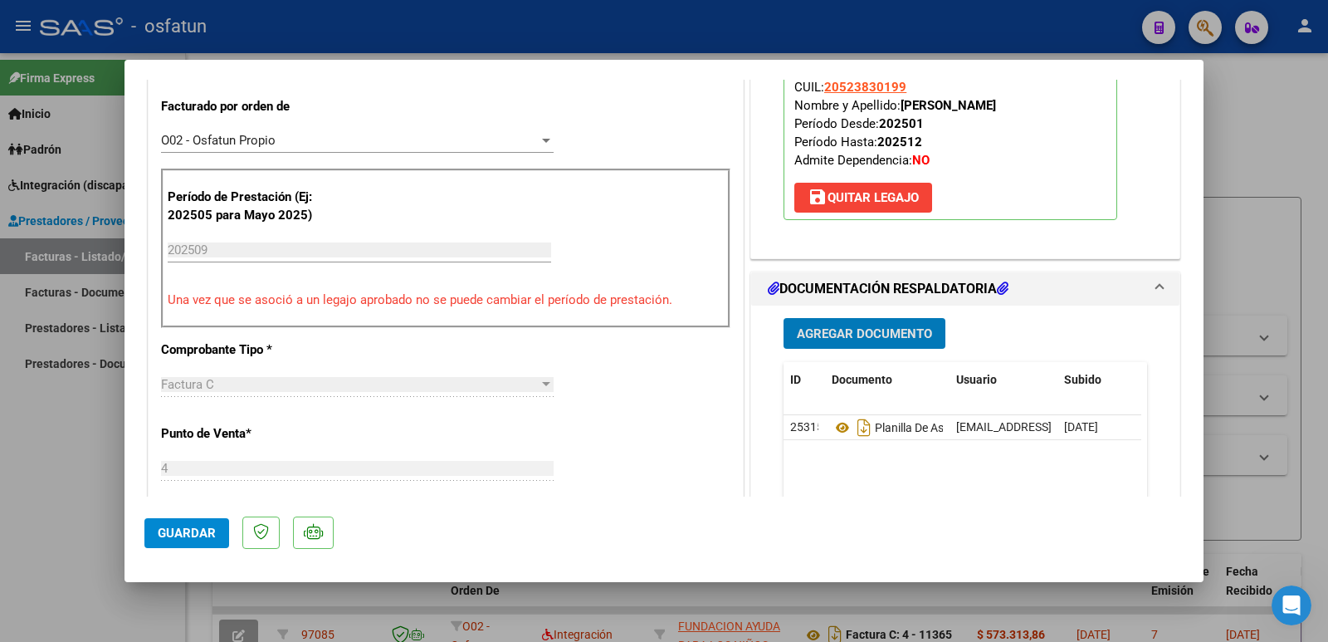
scroll to position [498, 0]
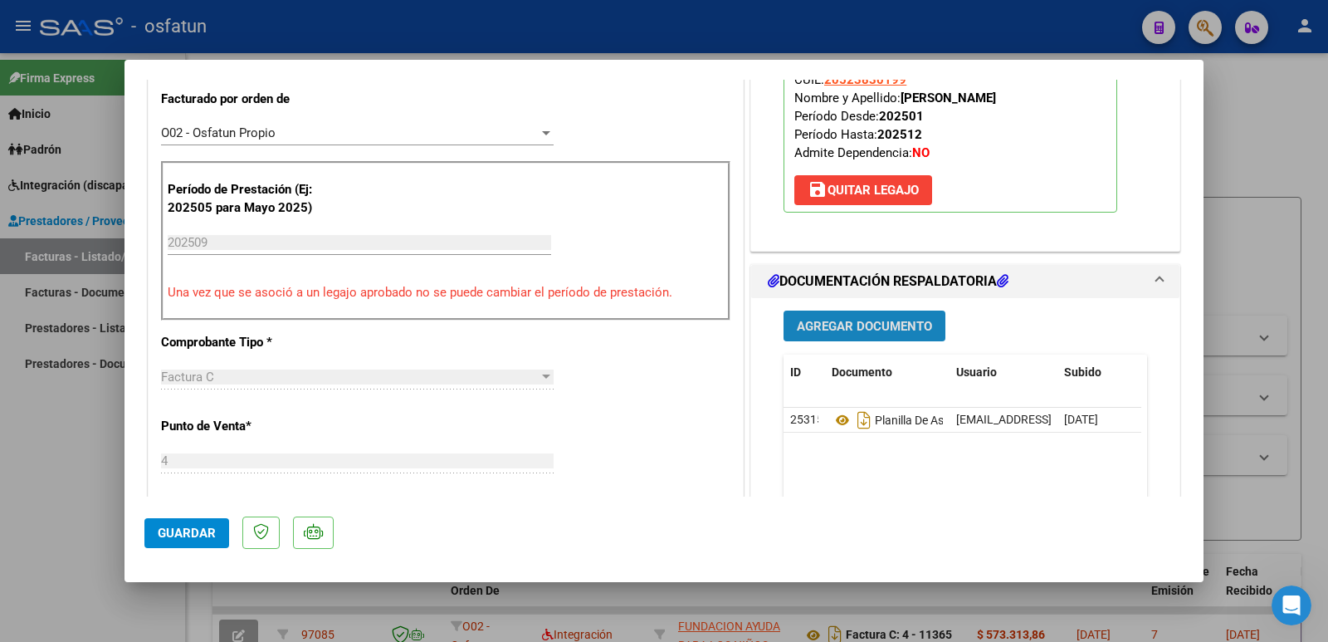
click at [912, 323] on span "Agregar Documento" at bounding box center [864, 326] width 135 height 15
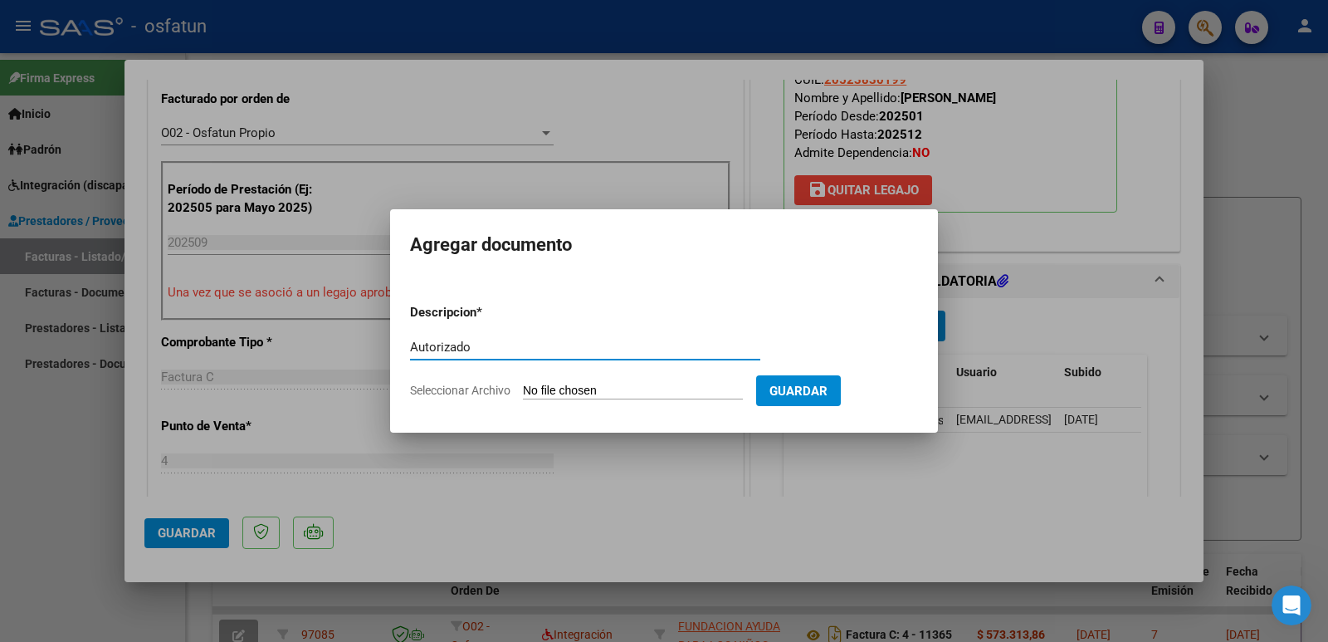
type input "Autorizado"
click at [663, 376] on form "Descripcion * Autorizado Escriba aquí una descripcion Seleccionar Archivo Guard…" at bounding box center [664, 350] width 508 height 121
click at [657, 396] on input "Seleccionar Archivo" at bounding box center [633, 391] width 220 height 16
type input "C:\fakepath\AUTORIZACION CET 2025 [PERSON_NAME].pdf"
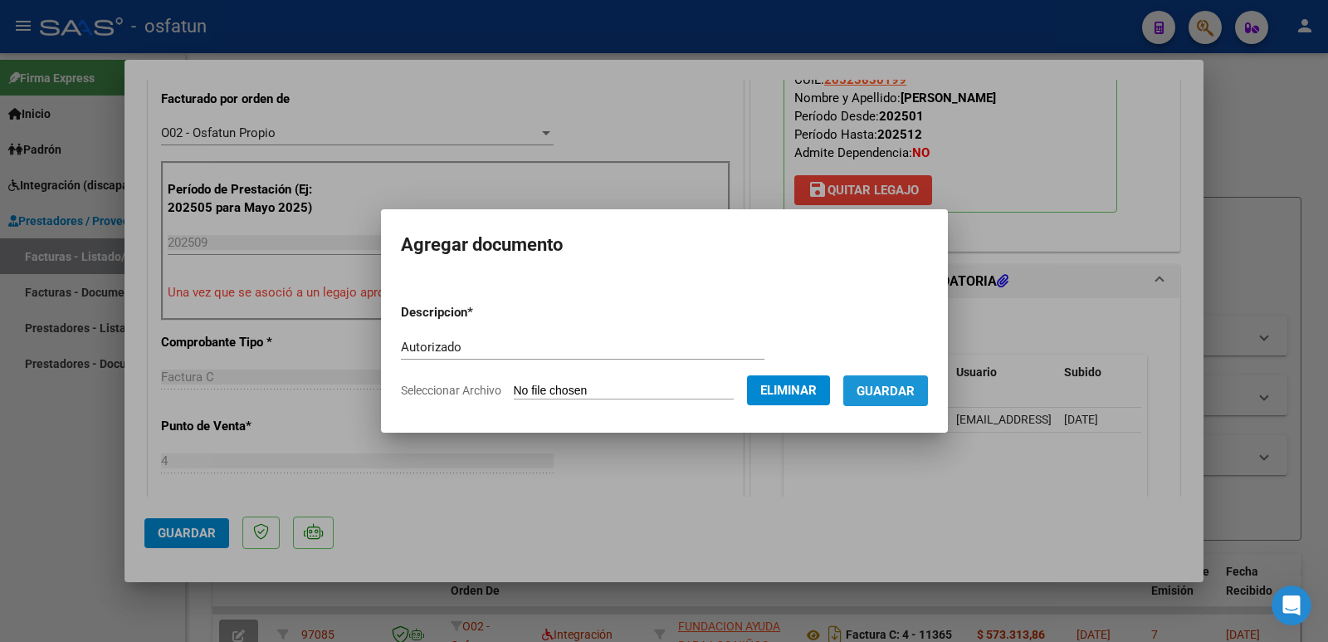
click at [896, 392] on span "Guardar" at bounding box center [886, 390] width 58 height 15
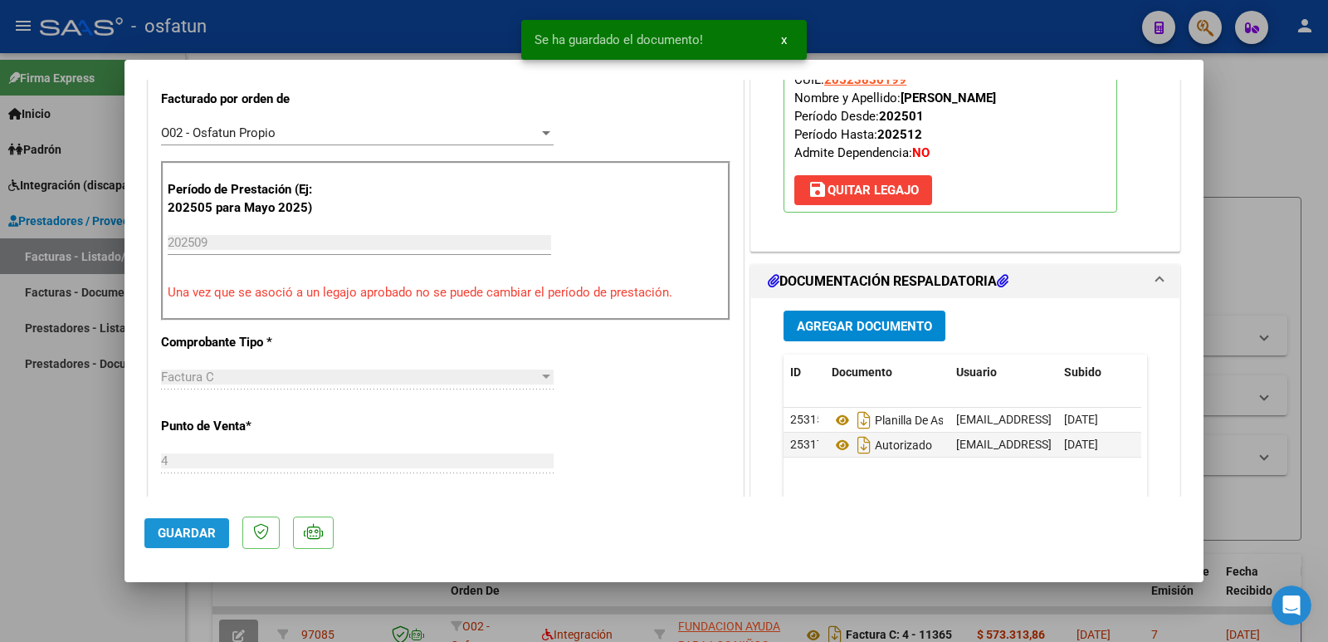
click at [187, 536] on span "Guardar" at bounding box center [187, 532] width 58 height 15
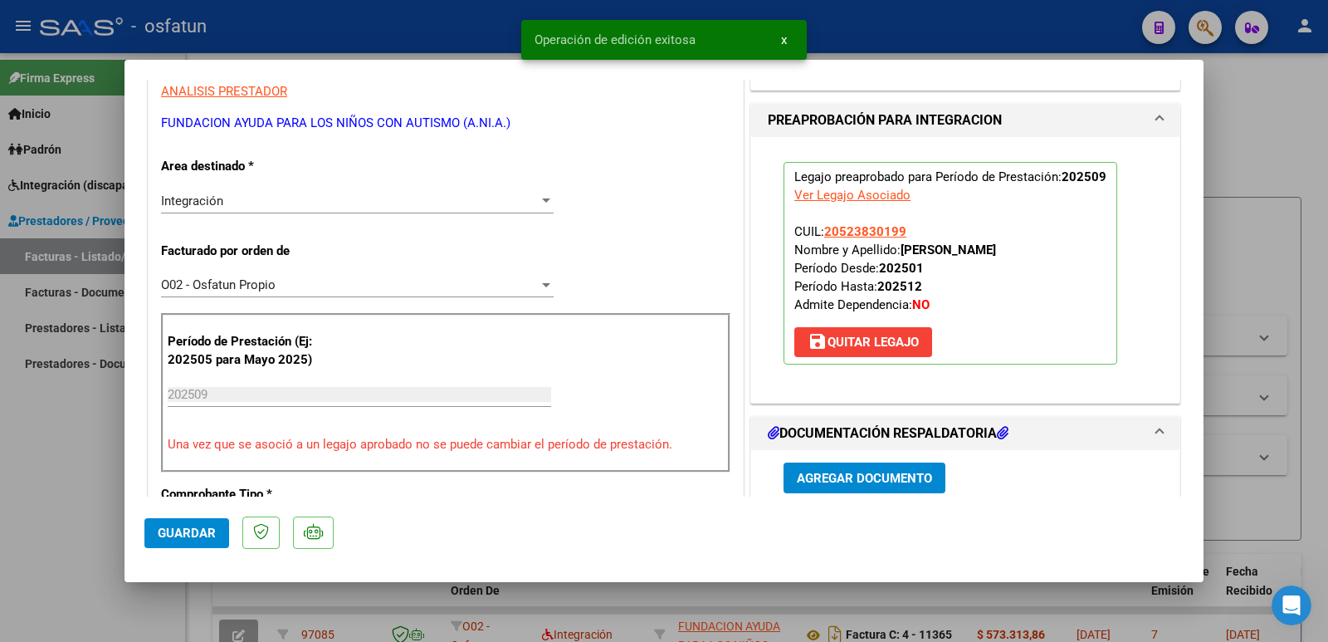
scroll to position [332, 0]
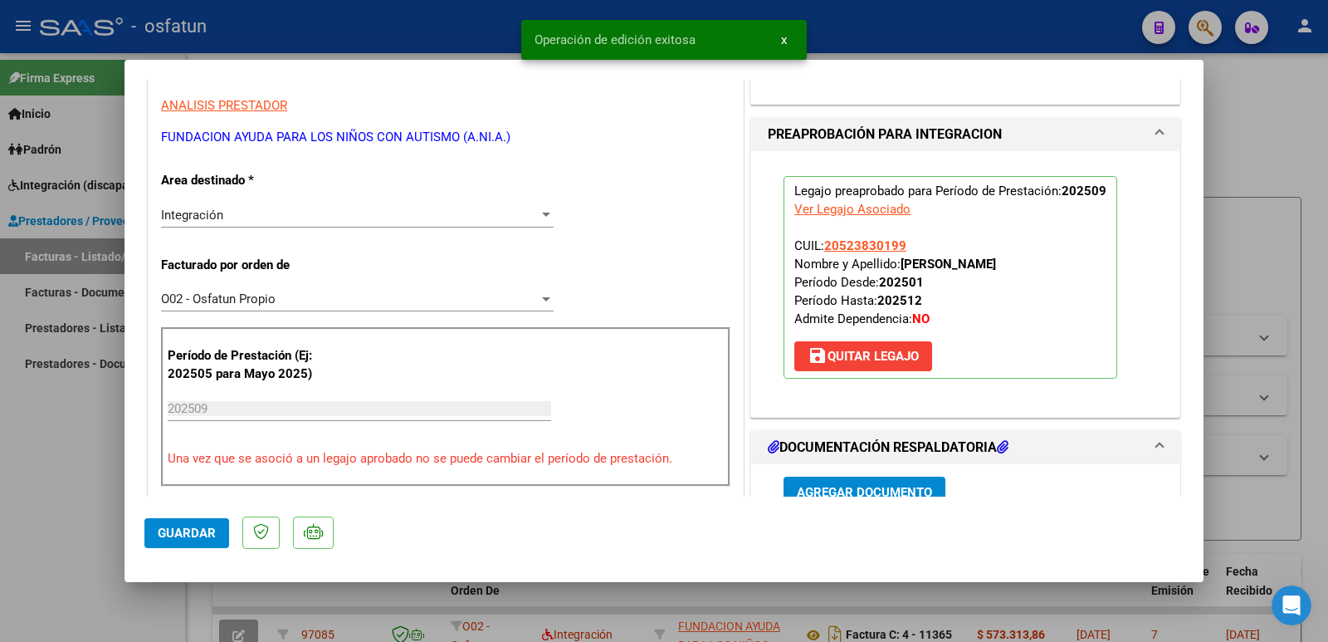
drag, startPoint x: 897, startPoint y: 264, endPoint x: 1064, endPoint y: 263, distance: 166.8
click at [1064, 263] on p "Legajo preaprobado para Período de Prestación: 202509 Ver Legajo Asociado CUIL:…" at bounding box center [951, 277] width 334 height 203
copy strong "[PERSON_NAME]"
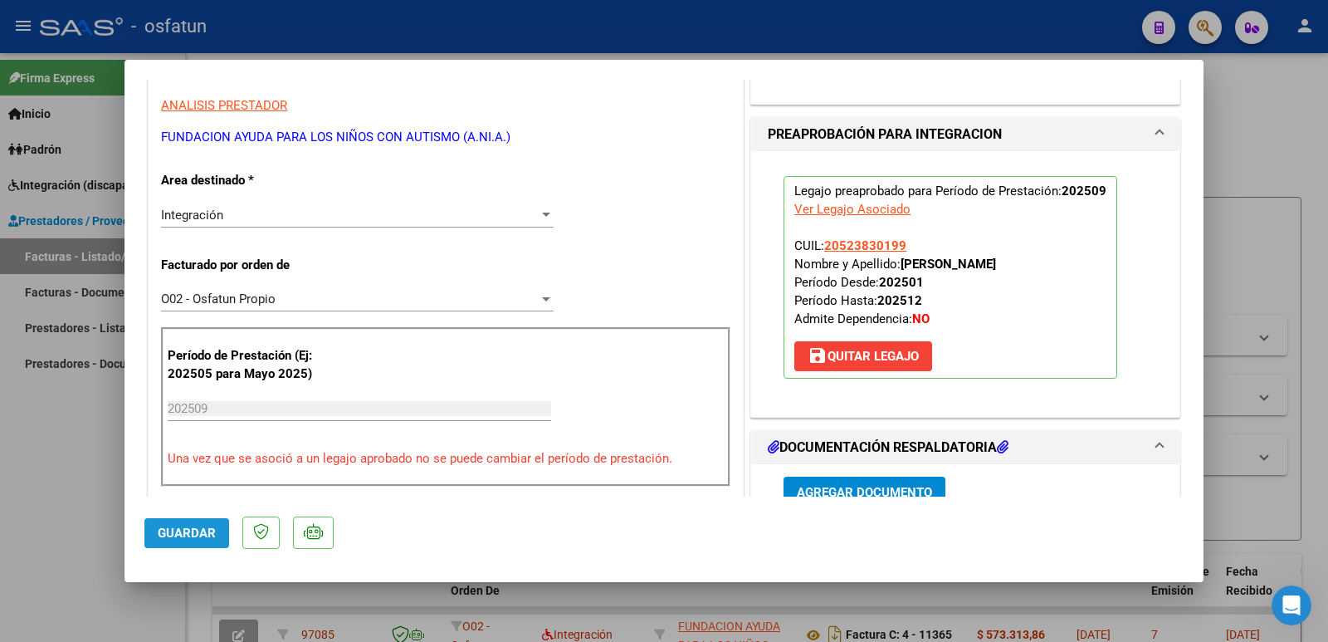
click at [172, 539] on span "Guardar" at bounding box center [187, 532] width 58 height 15
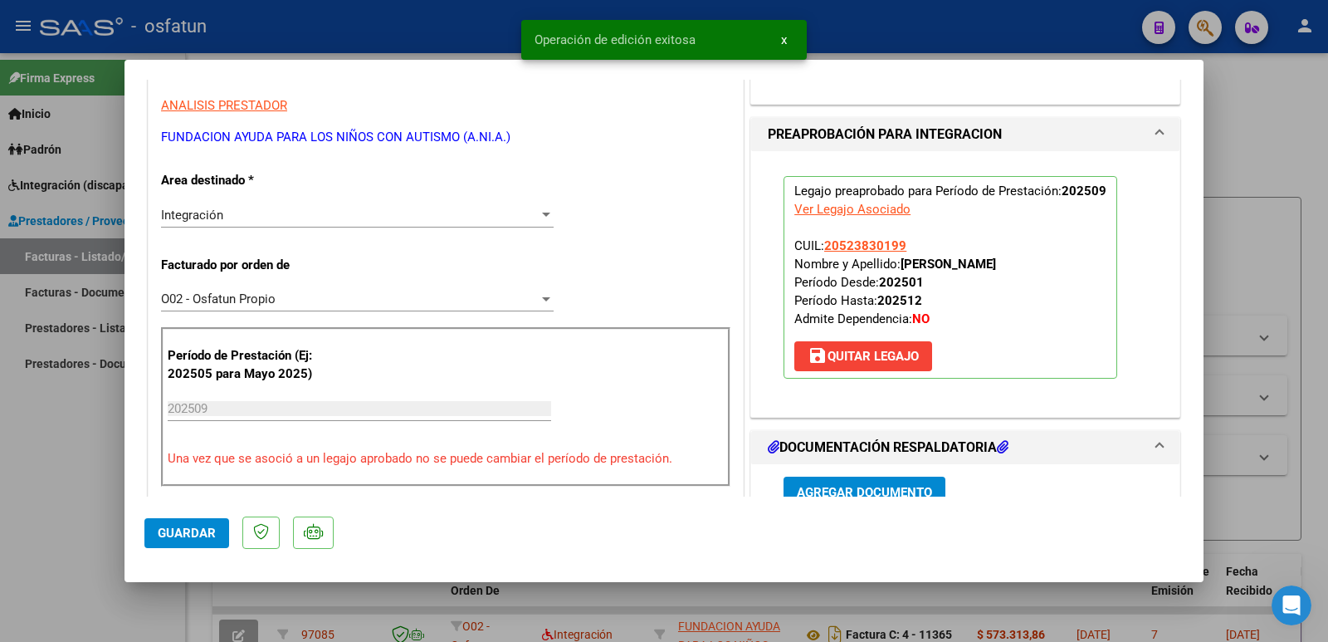
click at [12, 520] on div at bounding box center [664, 321] width 1328 height 642
type input "$ 0,00"
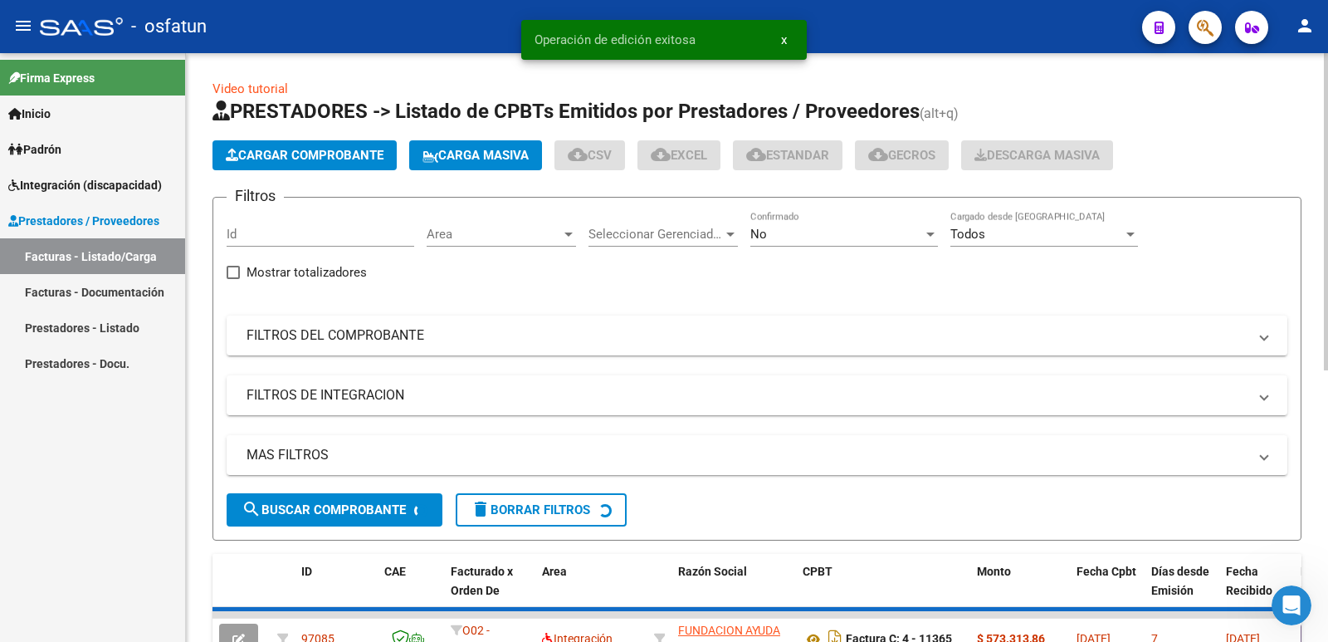
scroll to position [22, 0]
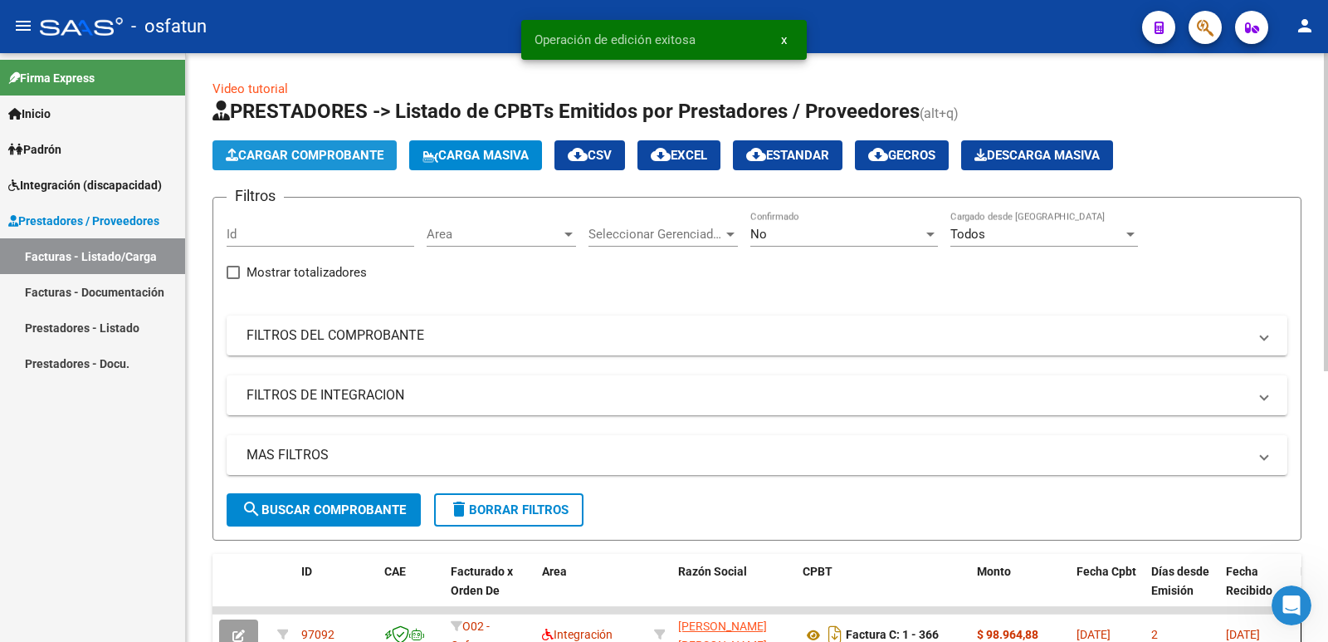
click at [290, 154] on span "Cargar Comprobante" at bounding box center [305, 155] width 158 height 15
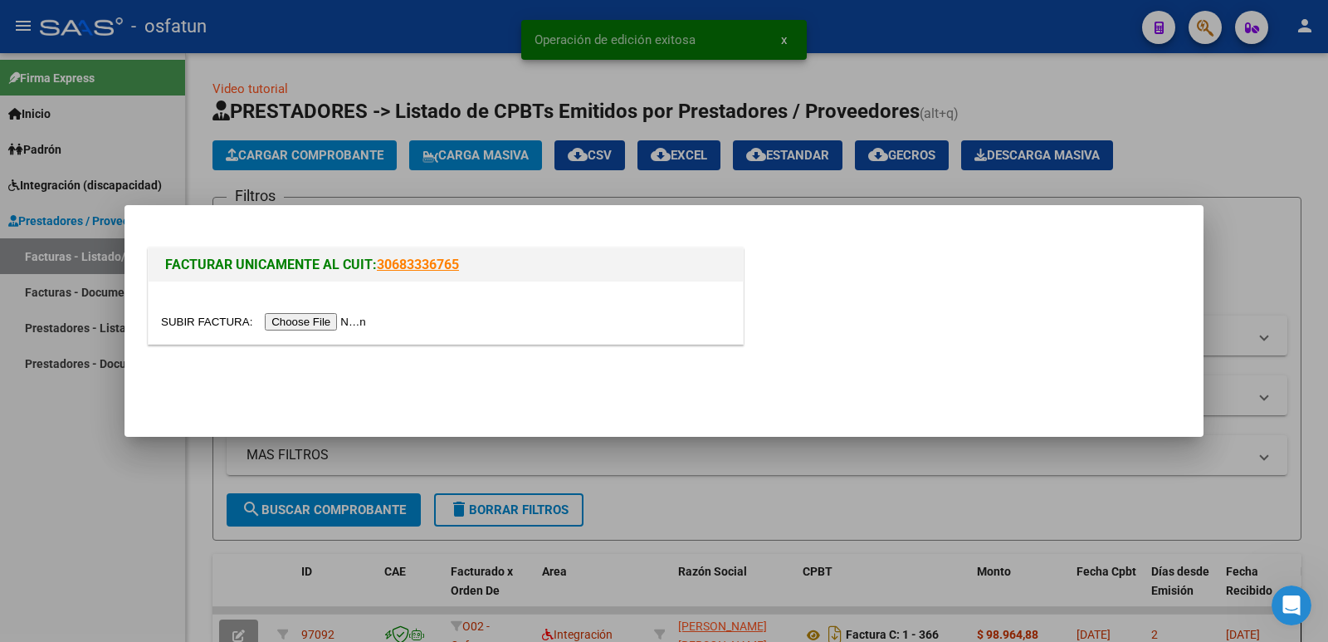
click at [334, 324] on input "file" at bounding box center [266, 321] width 210 height 17
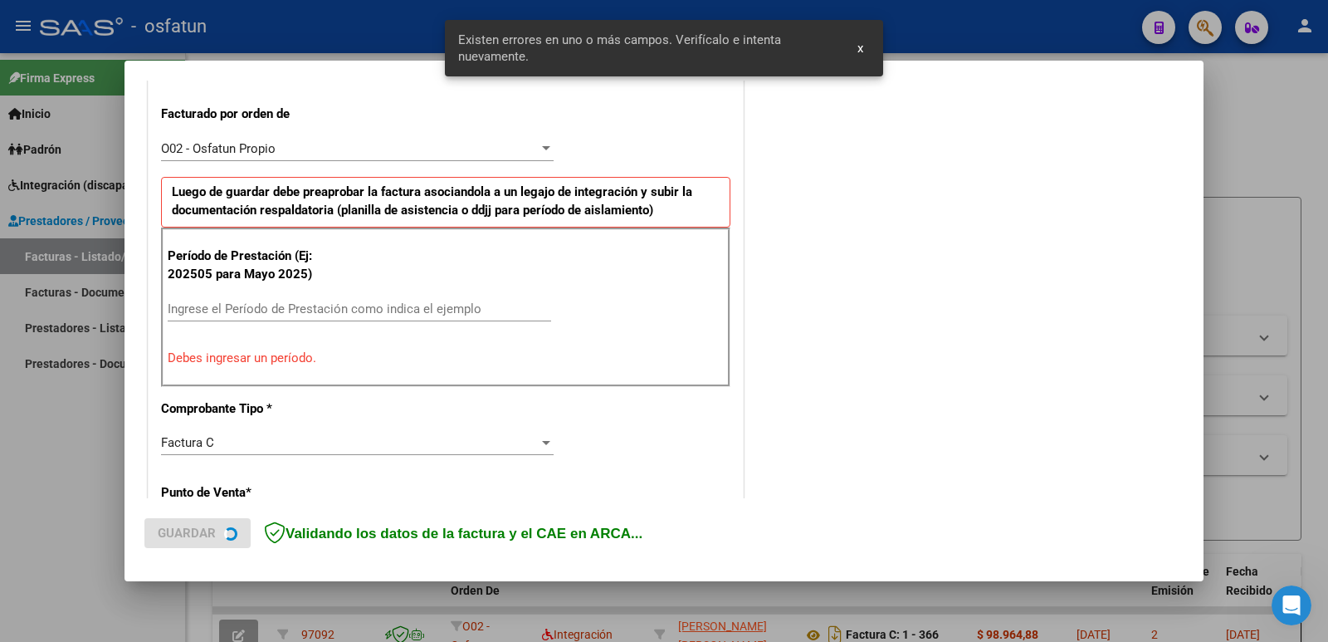
scroll to position [453, 0]
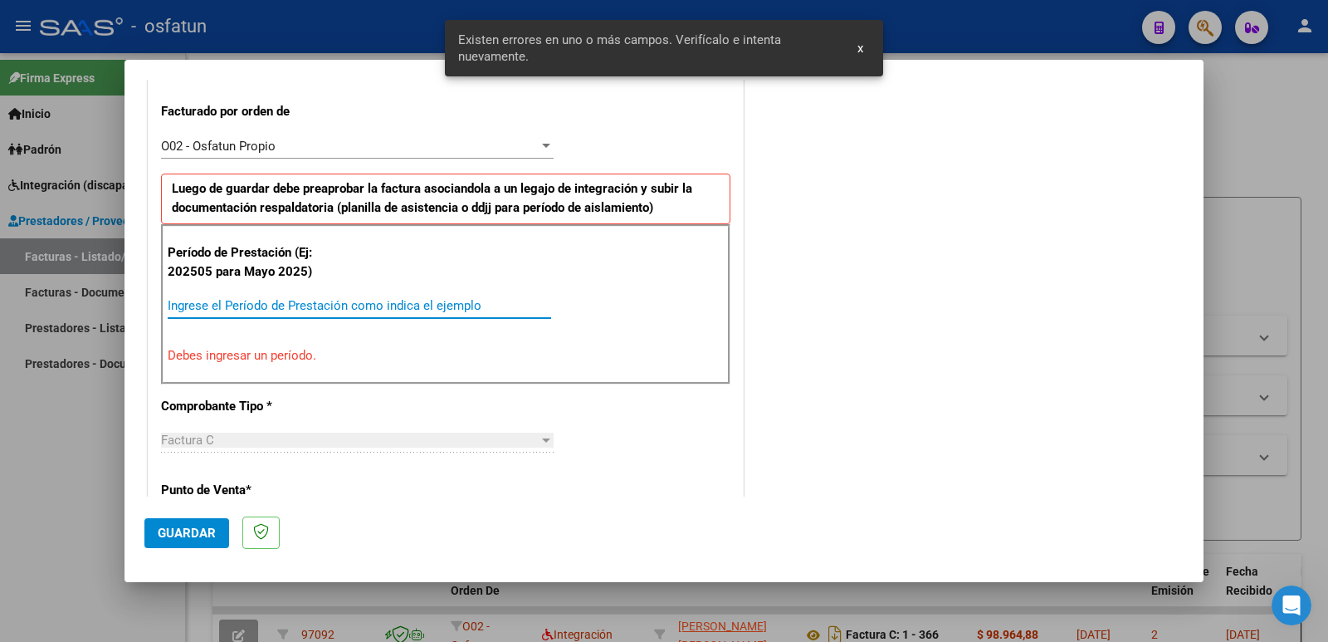
click at [258, 305] on input "Ingrese el Período de Prestación como indica el ejemplo" at bounding box center [359, 305] width 383 height 15
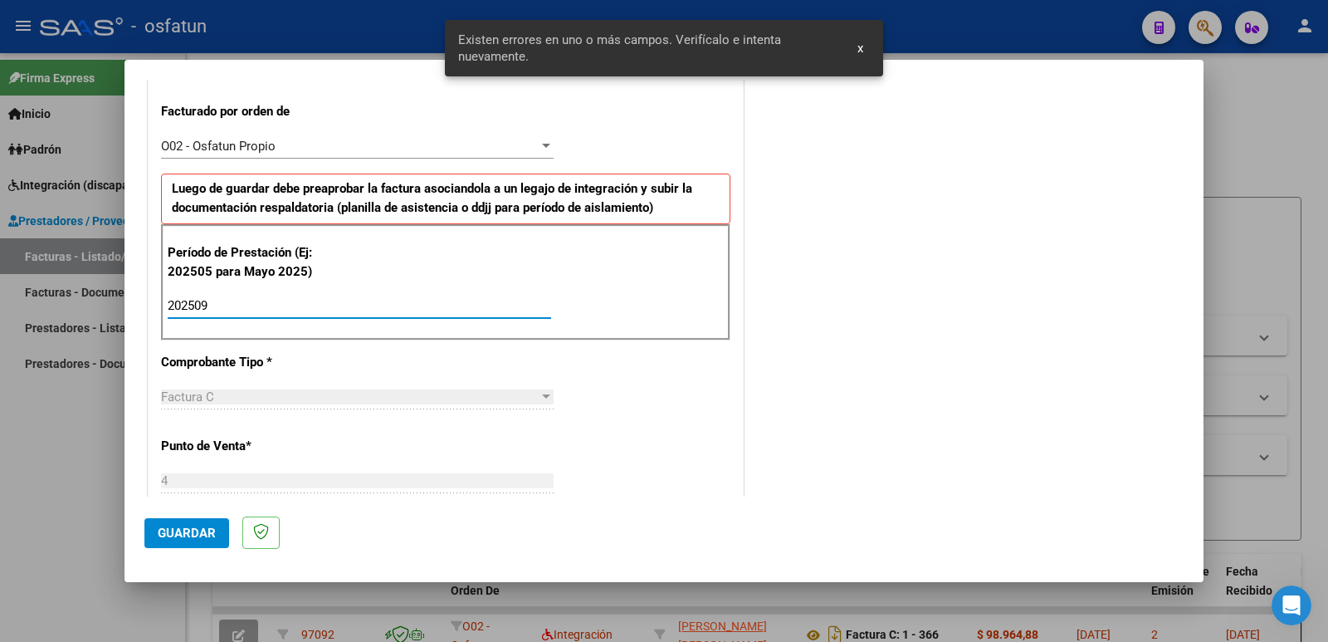
type input "202509"
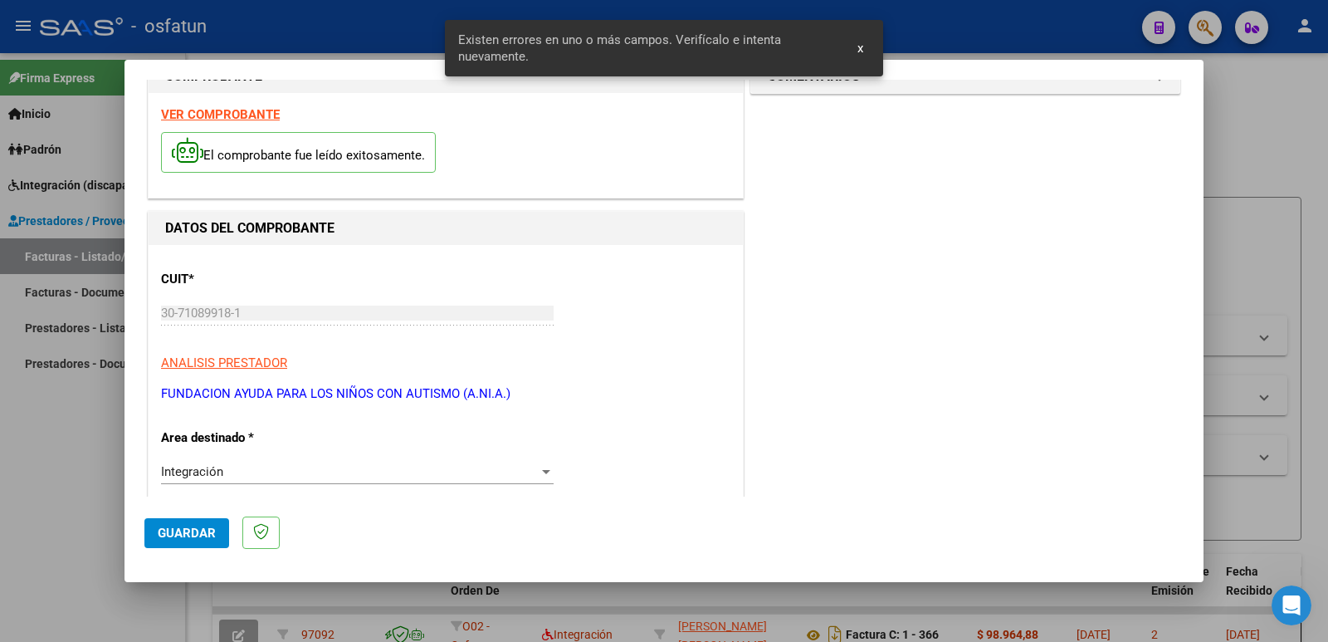
scroll to position [38, 0]
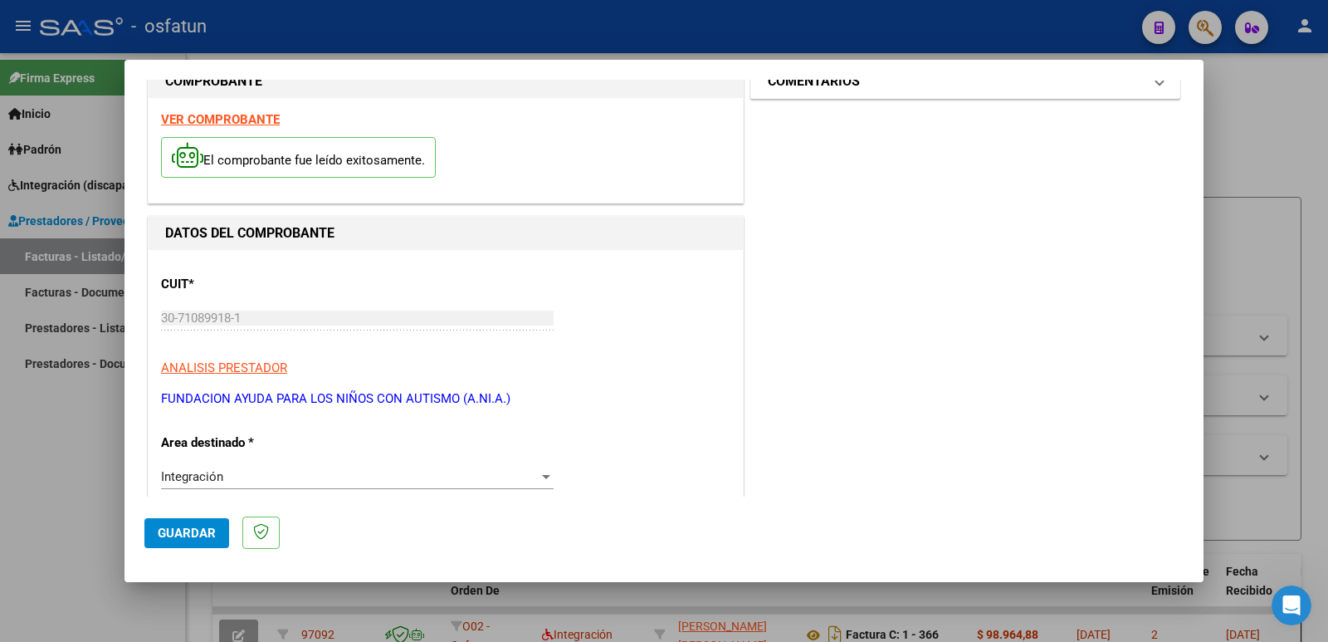
click at [817, 88] on h1 "COMENTARIOS" at bounding box center [814, 81] width 92 height 20
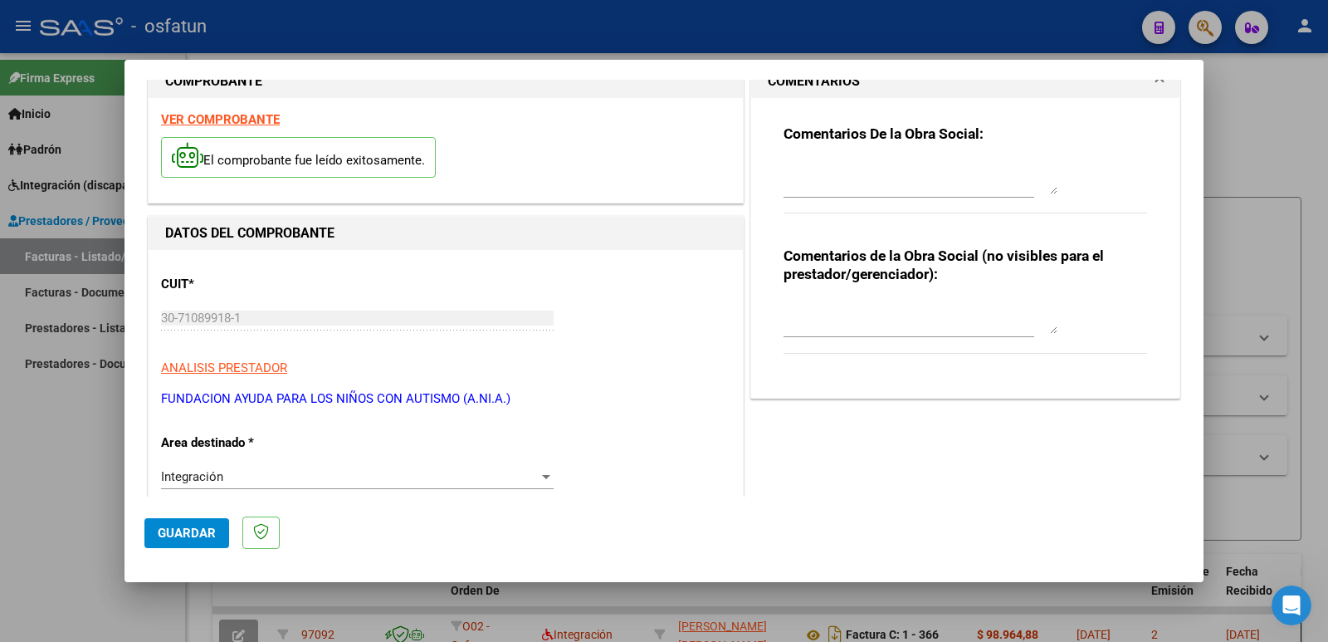
click at [812, 338] on div at bounding box center [909, 325] width 251 height 56
drag, startPoint x: 813, startPoint y: 330, endPoint x: 828, endPoint y: 331, distance: 15.8
click at [806, 332] on textarea at bounding box center [921, 316] width 274 height 33
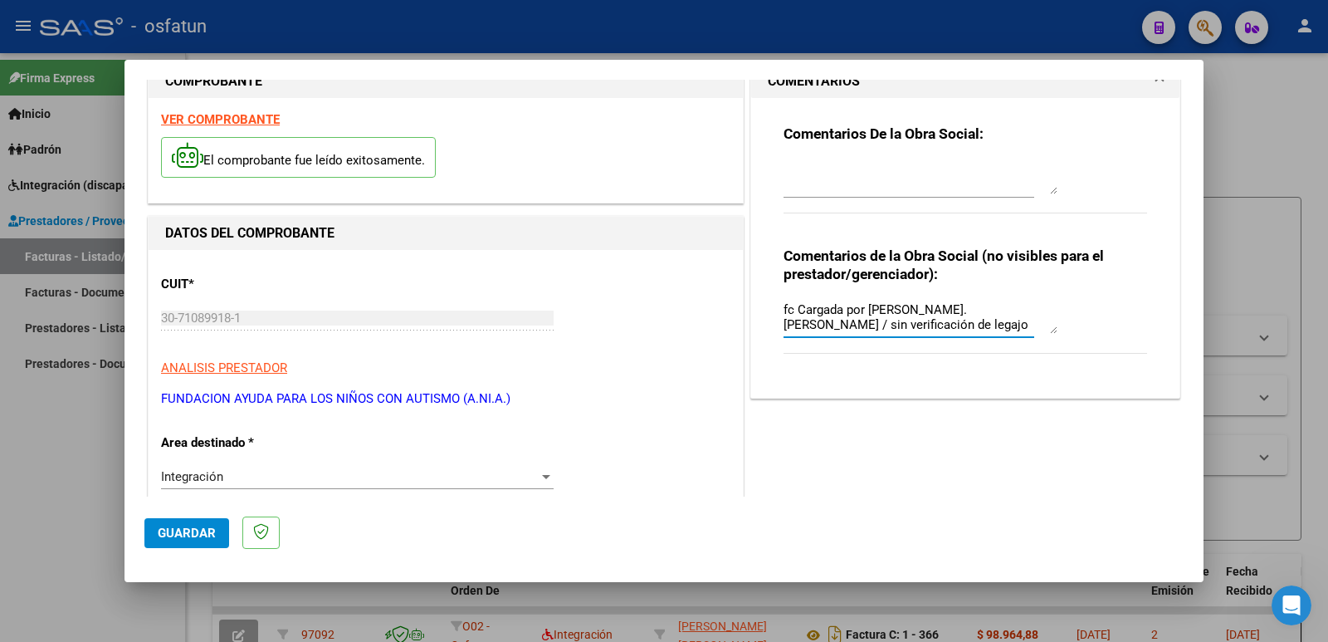
click at [784, 310] on textarea "fc Cargada por [PERSON_NAME]. [PERSON_NAME] / sin verificación de legajo" at bounding box center [921, 316] width 274 height 33
type textarea "Fc Cargada por [PERSON_NAME]. [PERSON_NAME] / sin verificación de legajo"
click at [157, 530] on button "Guardar" at bounding box center [186, 533] width 85 height 30
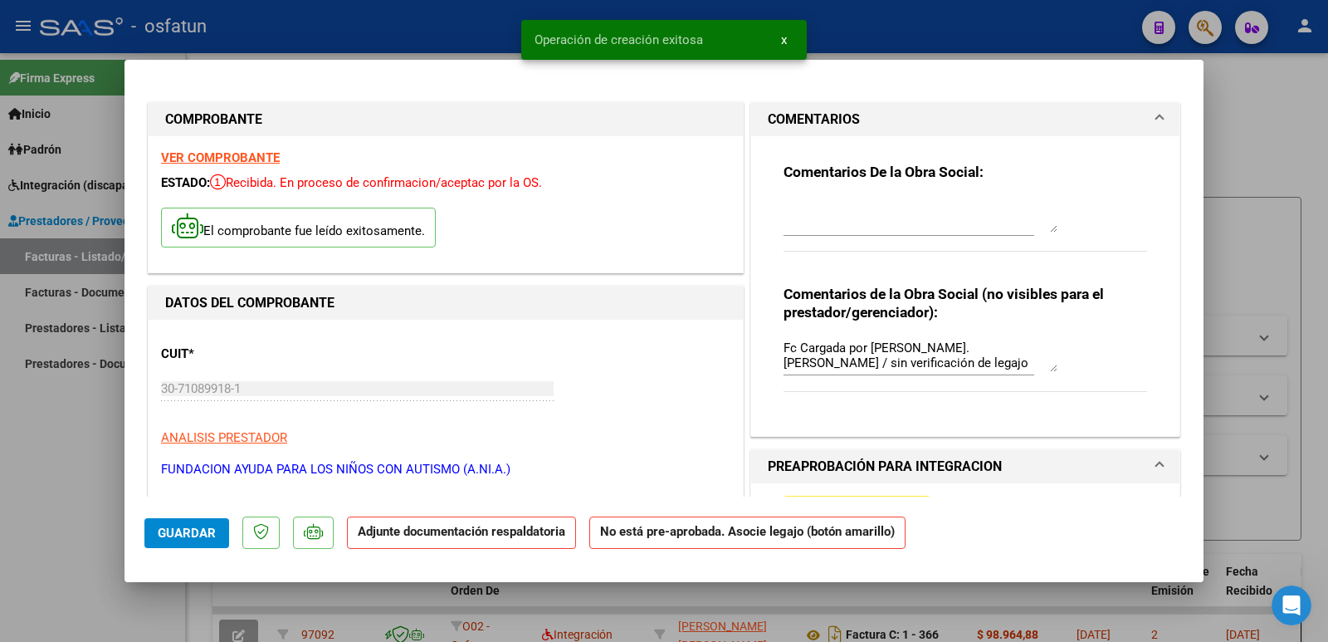
scroll to position [166, 0]
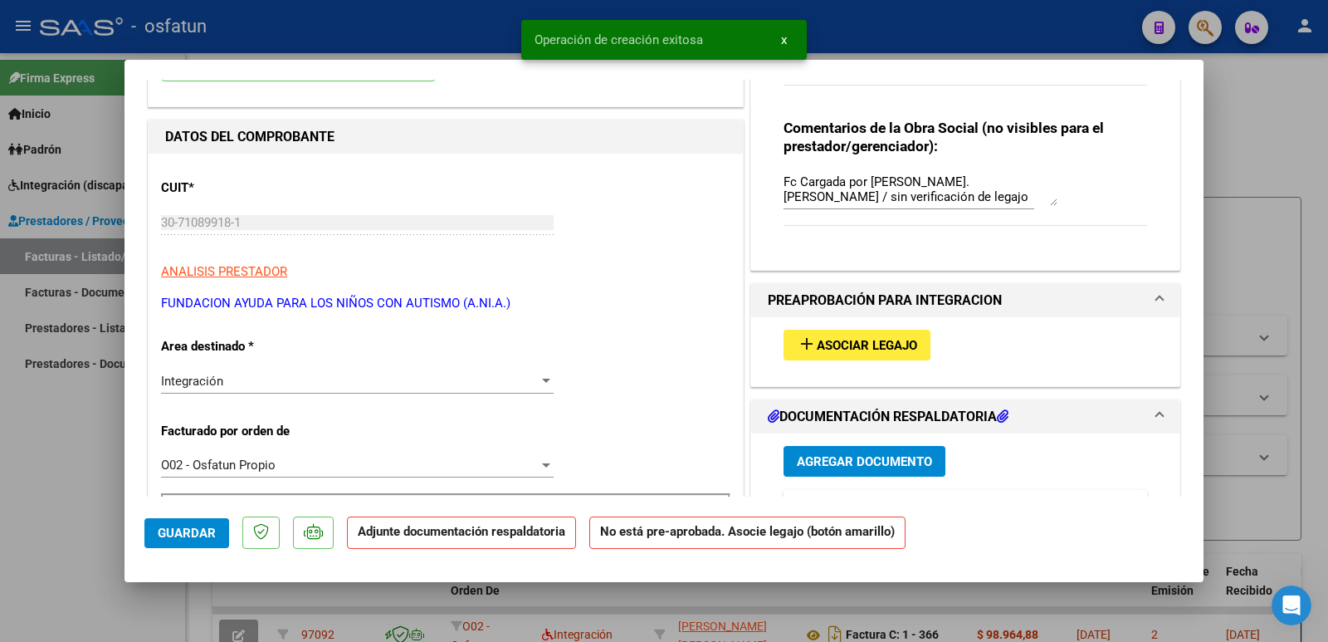
click at [855, 343] on span "Asociar Legajo" at bounding box center [867, 345] width 100 height 15
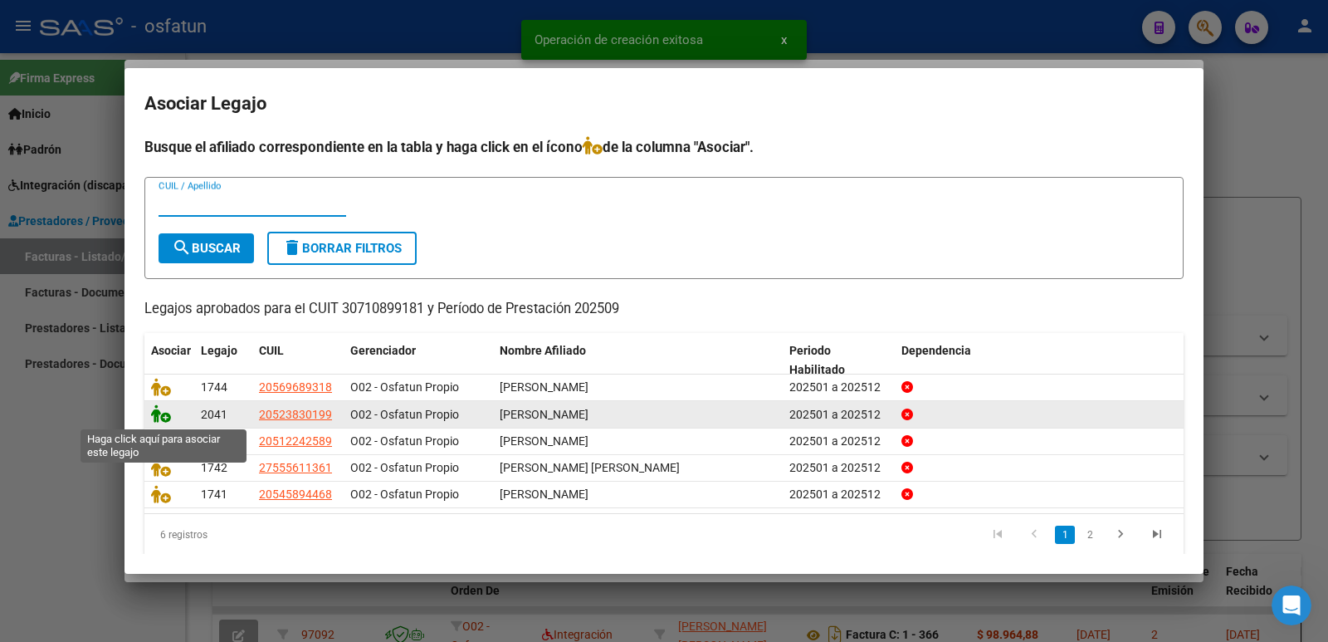
click at [161, 415] on icon at bounding box center [161, 413] width 20 height 18
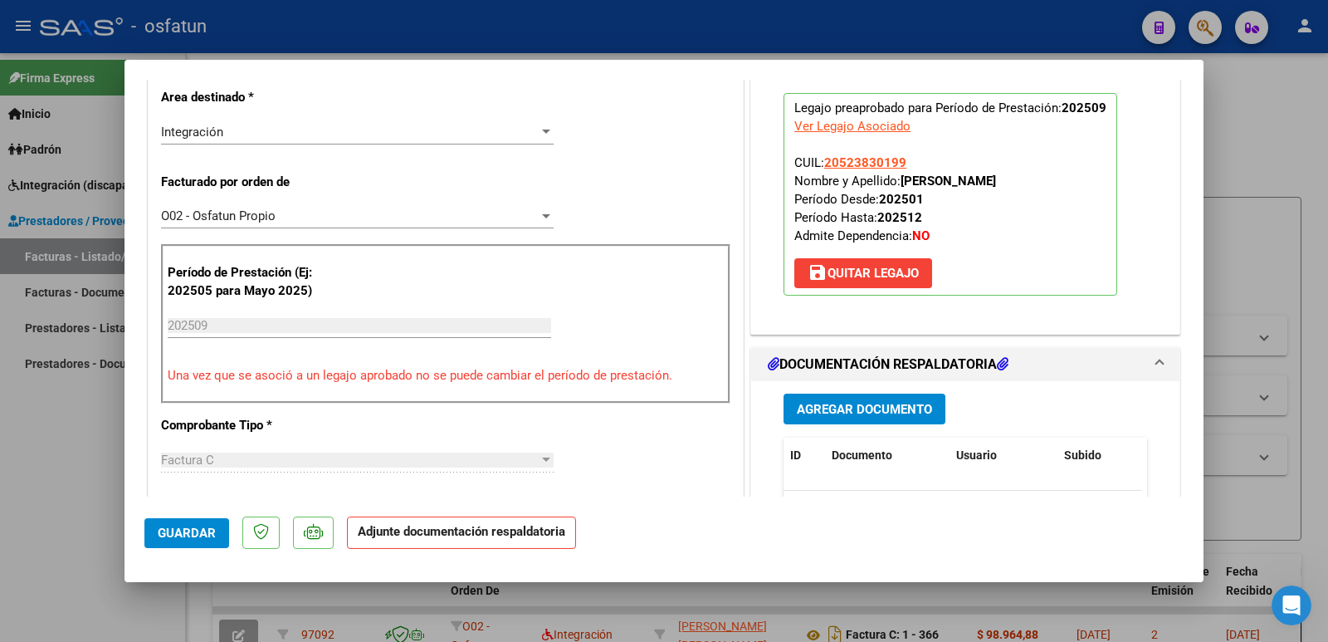
scroll to position [498, 0]
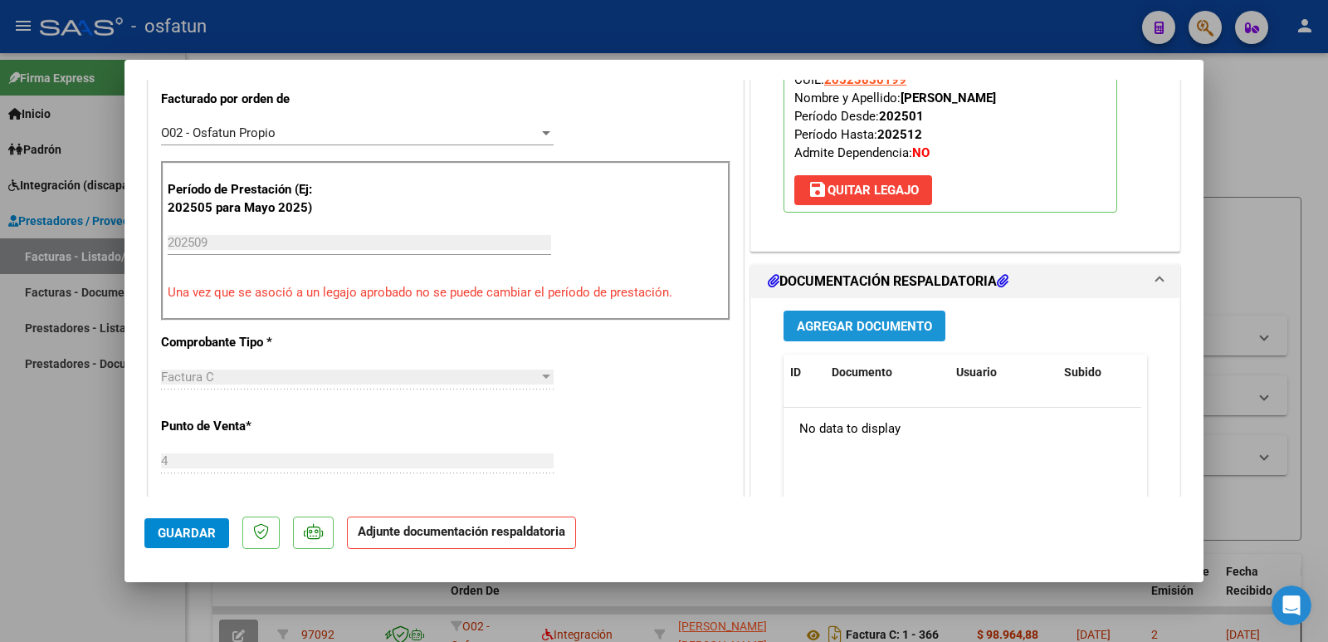
click at [848, 329] on span "Agregar Documento" at bounding box center [864, 326] width 135 height 15
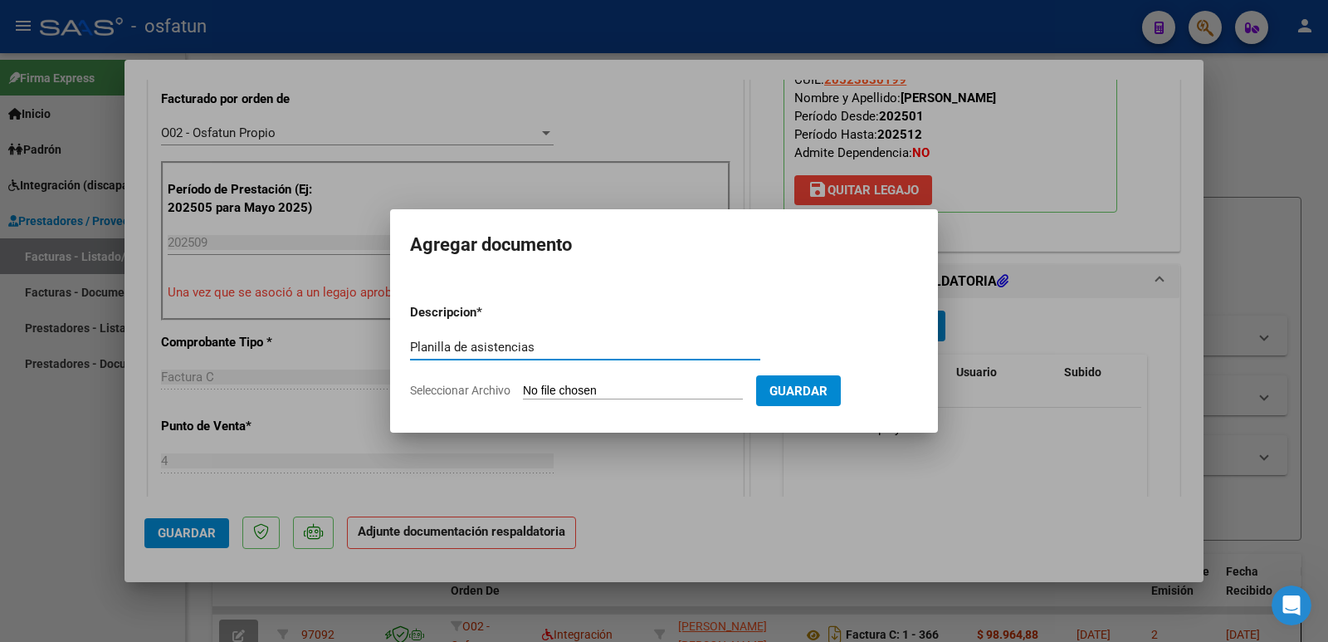
type input "Planilla de asistencias"
click at [614, 388] on input "Seleccionar Archivo" at bounding box center [633, 391] width 220 height 16
type input "C:\fakepath\PLANILLA TPTE 09-2025 [PERSON_NAME].pdf"
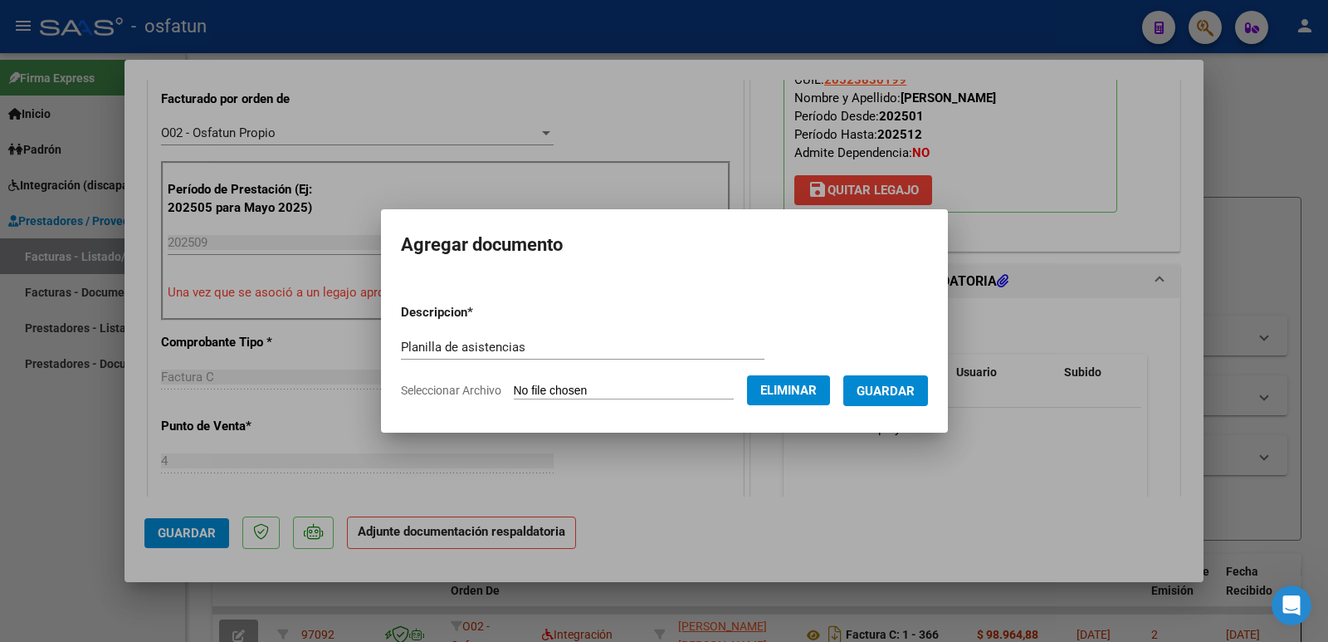
click at [883, 387] on span "Guardar" at bounding box center [886, 390] width 58 height 15
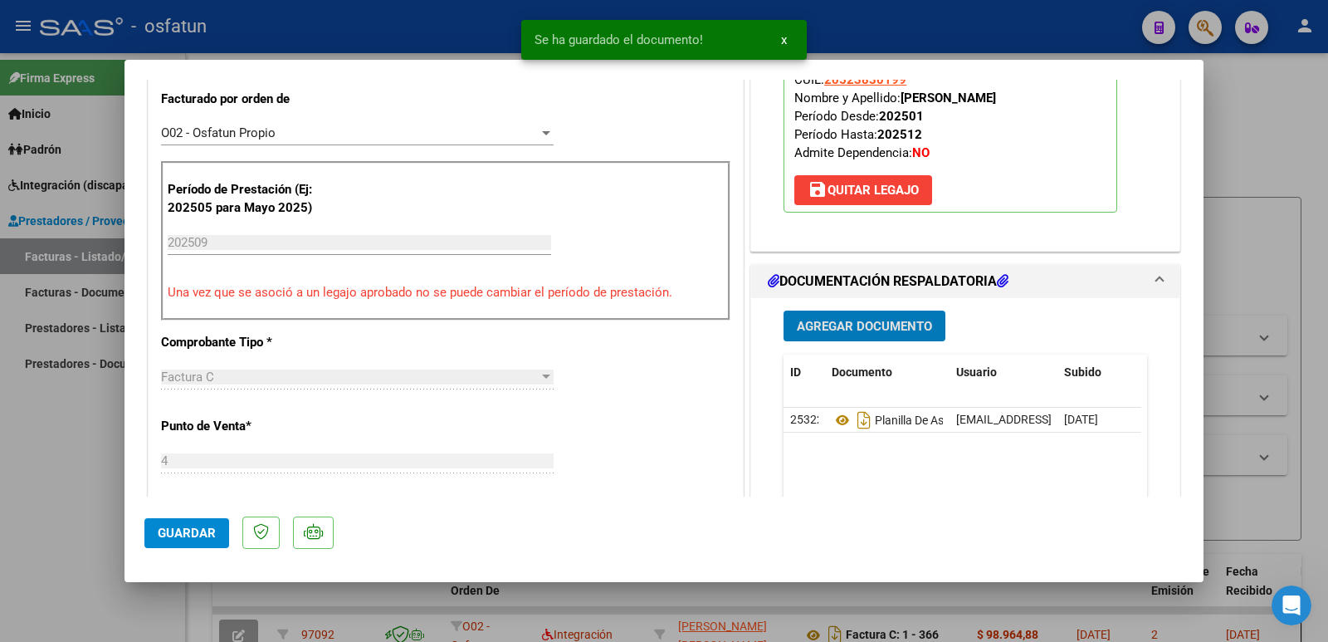
click at [874, 329] on span "Agregar Documento" at bounding box center [864, 326] width 135 height 15
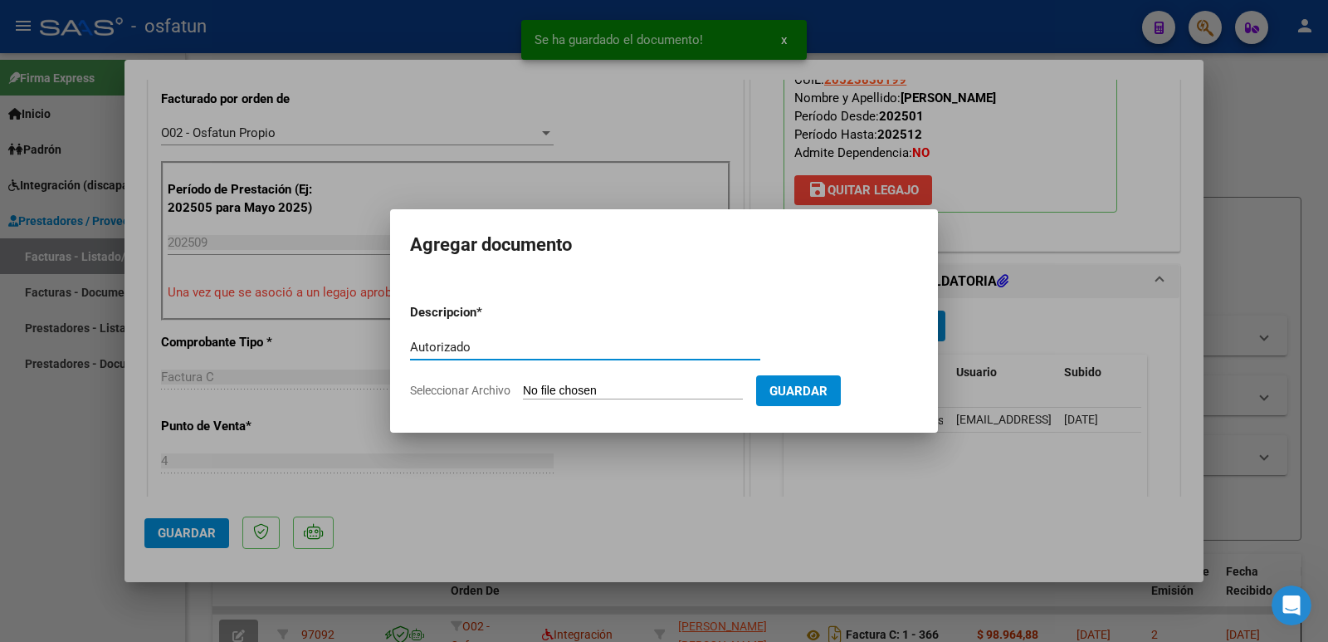
type input "Autorizado"
click at [591, 388] on input "Seleccionar Archivo" at bounding box center [633, 391] width 220 height 16
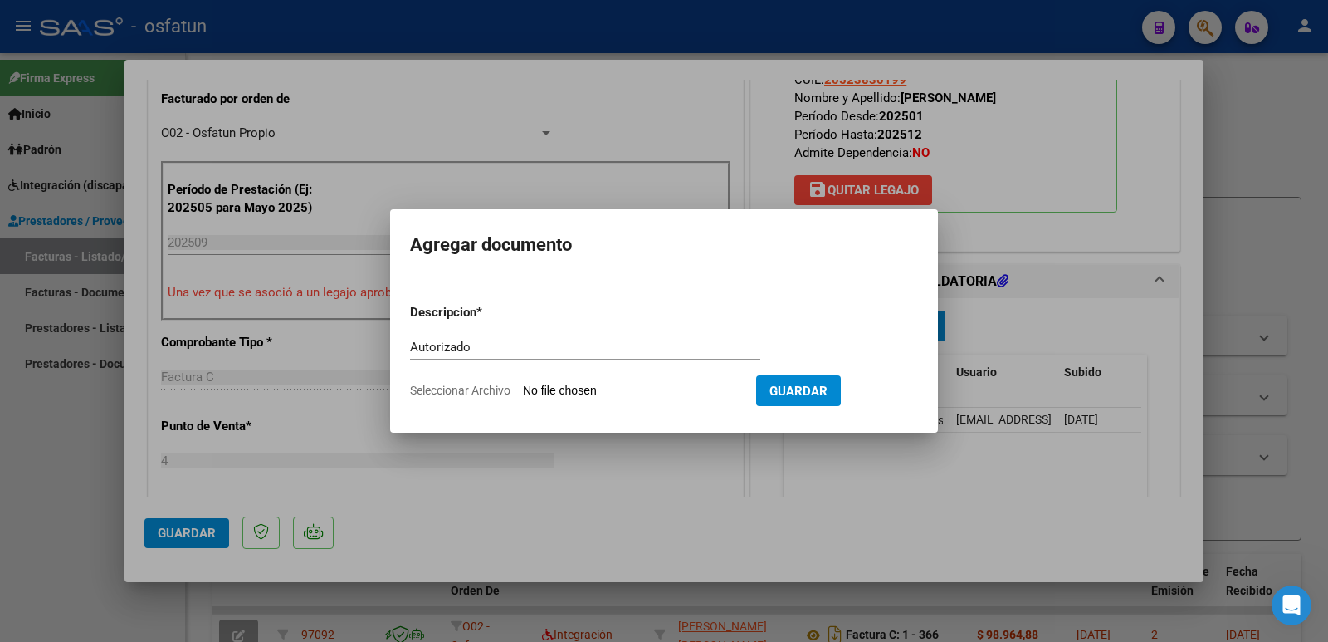
type input "C:\fakepath\AUTORIZACION TPTE 2025 [PERSON_NAME].pdf"
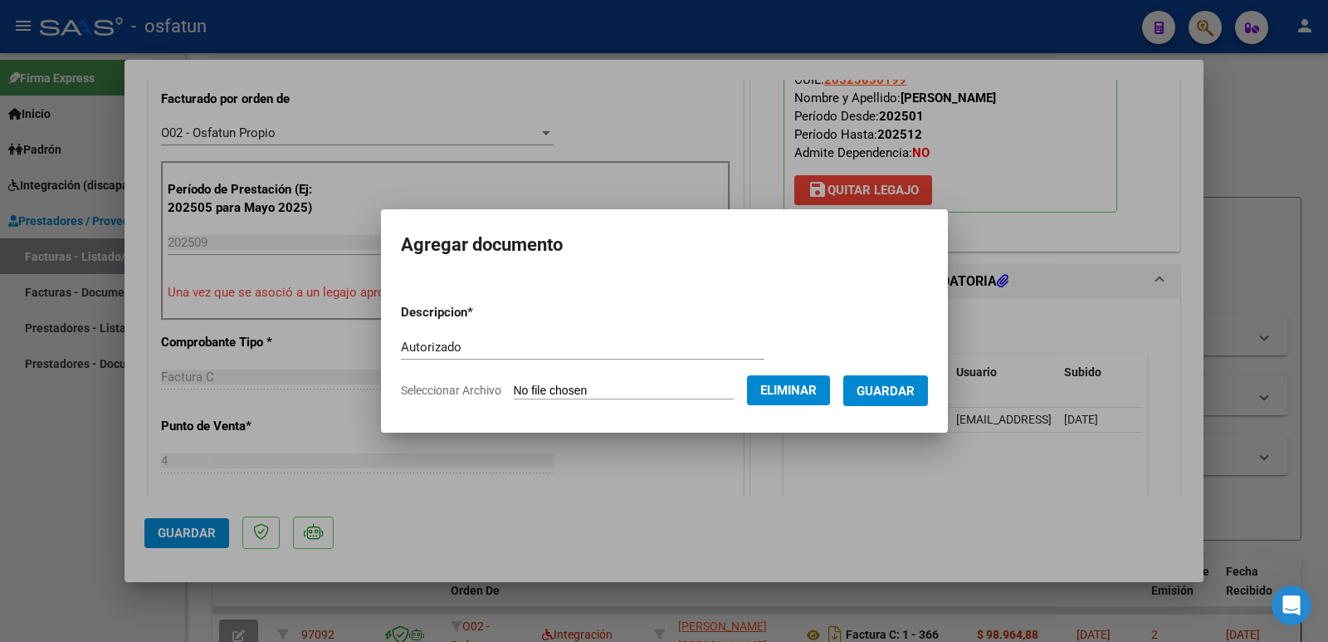
click at [906, 390] on span "Guardar" at bounding box center [886, 390] width 58 height 15
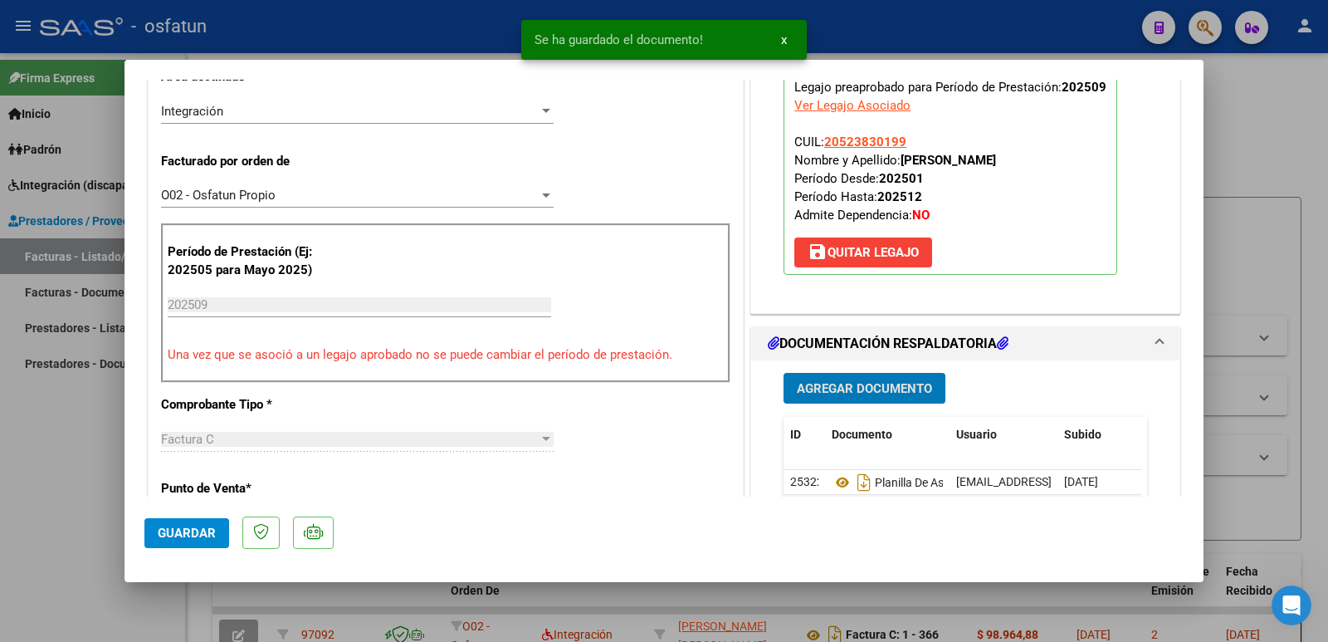
scroll to position [415, 0]
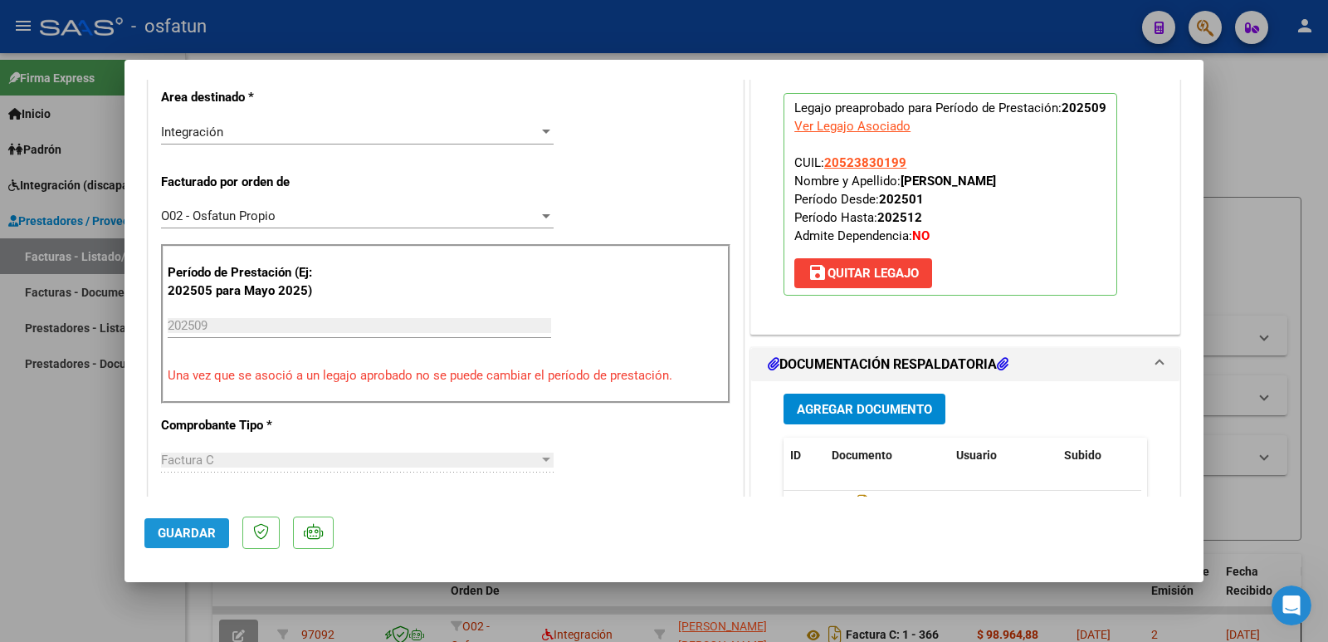
click at [175, 535] on span "Guardar" at bounding box center [187, 532] width 58 height 15
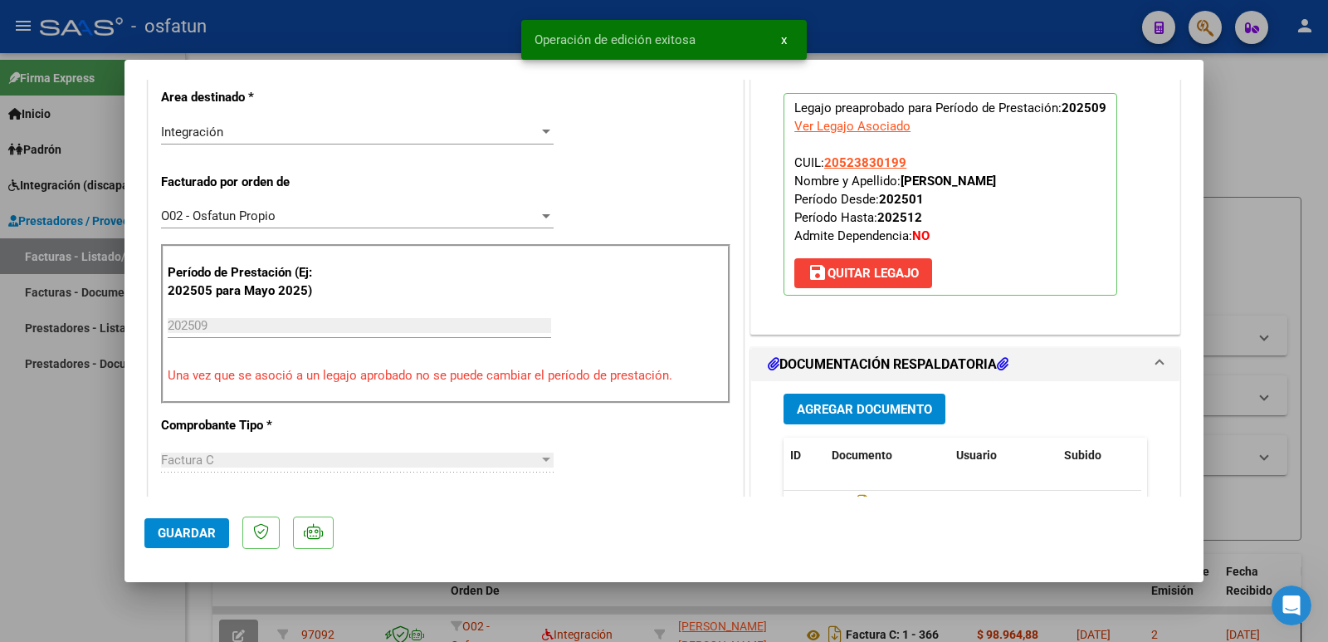
click at [75, 511] on div at bounding box center [664, 321] width 1328 height 642
type input "$ 0,00"
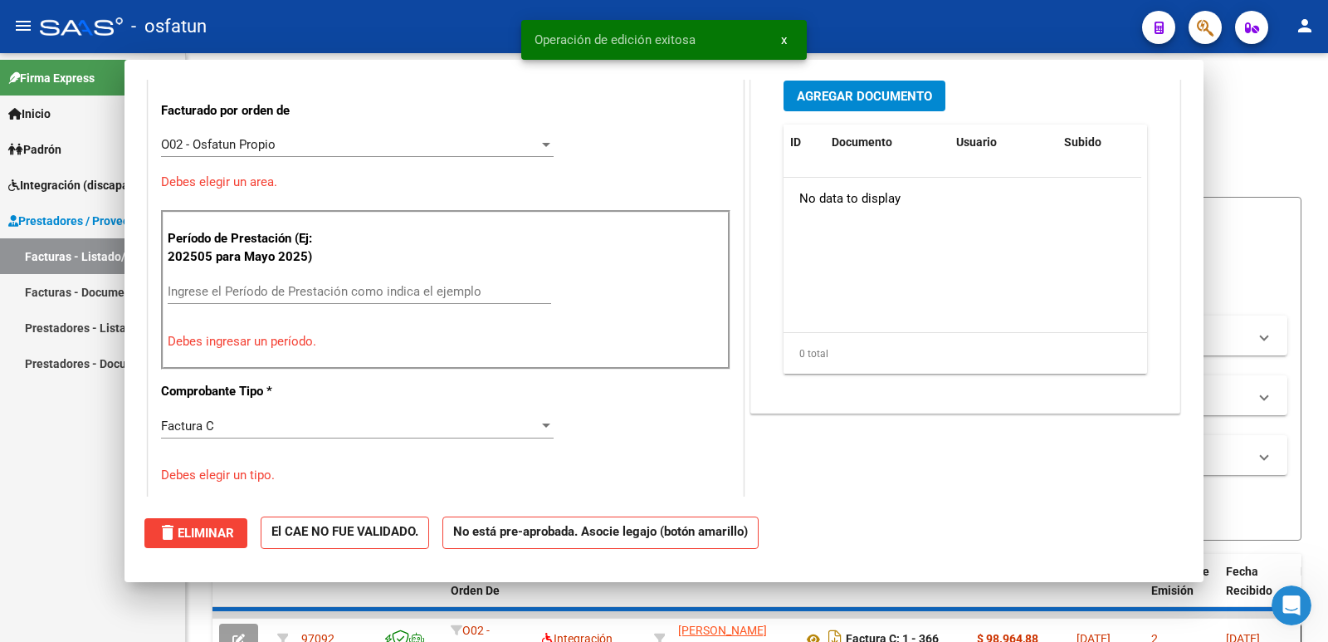
scroll to position [344, 0]
